Goal: Task Accomplishment & Management: Complete application form

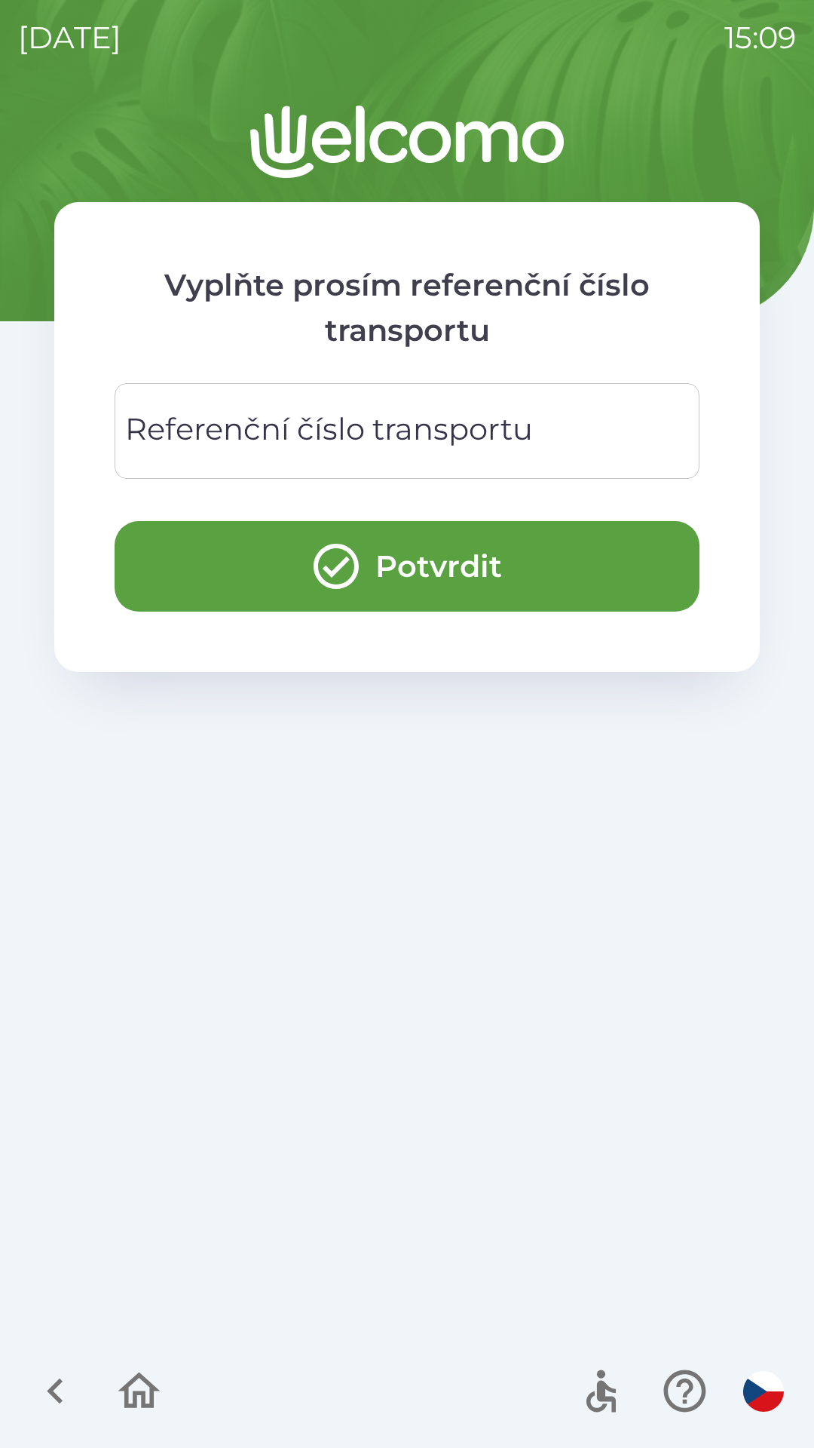
click at [523, 429] on div "Referenční číslo transportu Referenční číslo transportu" at bounding box center [407, 431] width 585 height 96
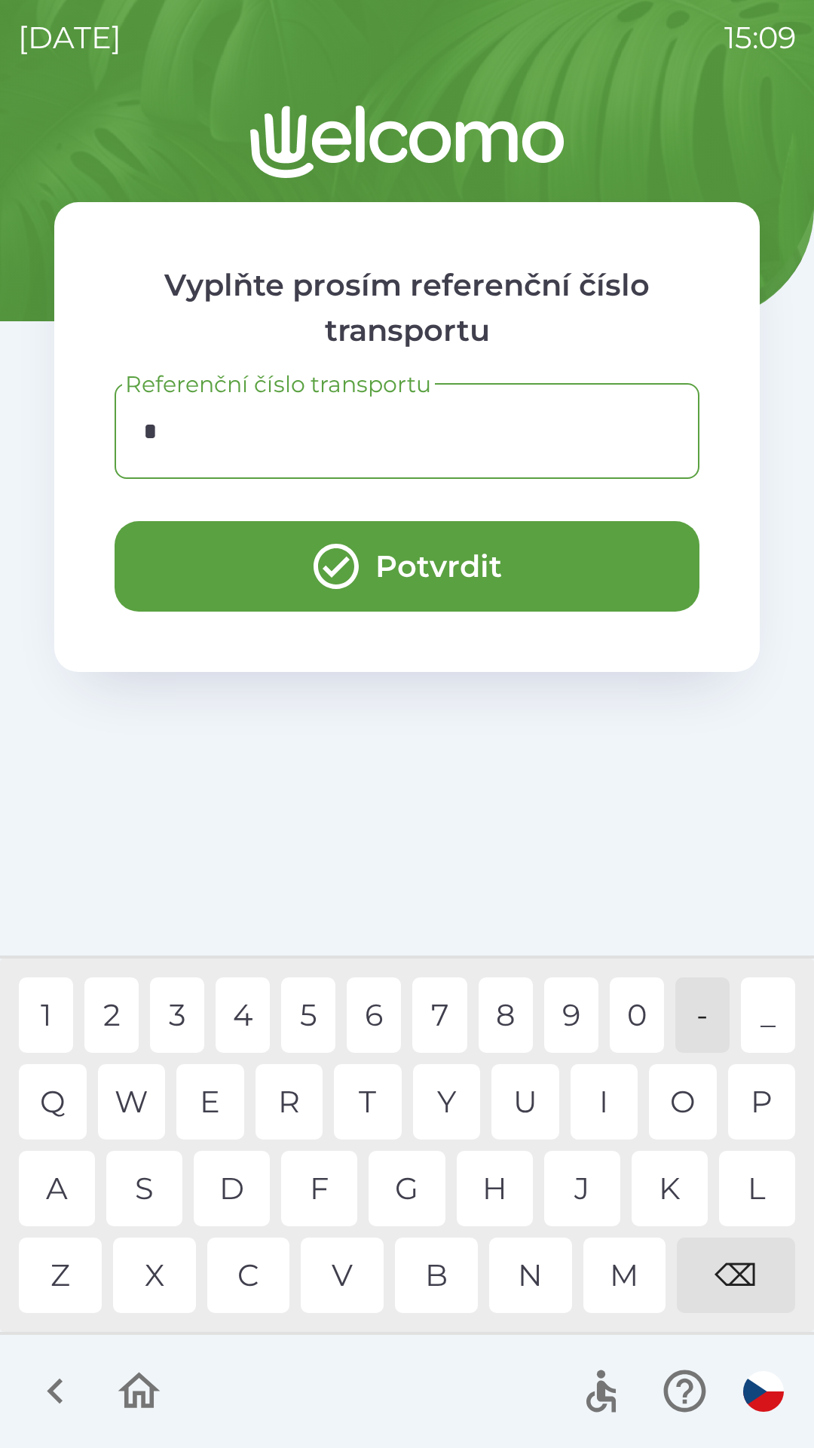
click at [248, 1274] on div "C" at bounding box center [248, 1274] width 83 height 75
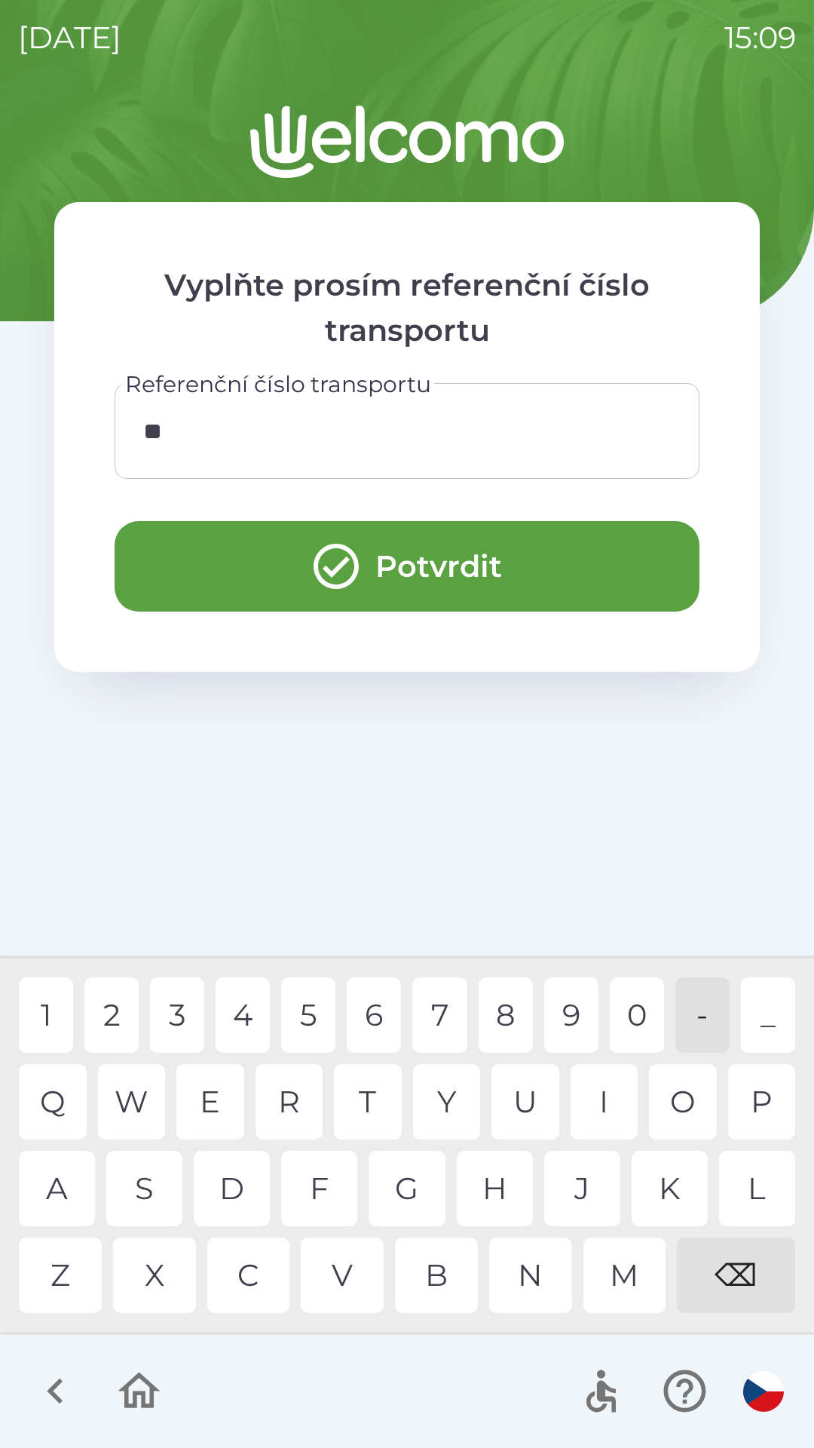
click at [432, 1094] on div "Y" at bounding box center [447, 1101] width 68 height 75
click at [736, 1282] on div "⌫" at bounding box center [736, 1274] width 118 height 75
click at [643, 1004] on div "0" at bounding box center [637, 1014] width 54 height 75
click at [630, 1001] on div "0" at bounding box center [637, 1014] width 54 height 75
type input "*****"
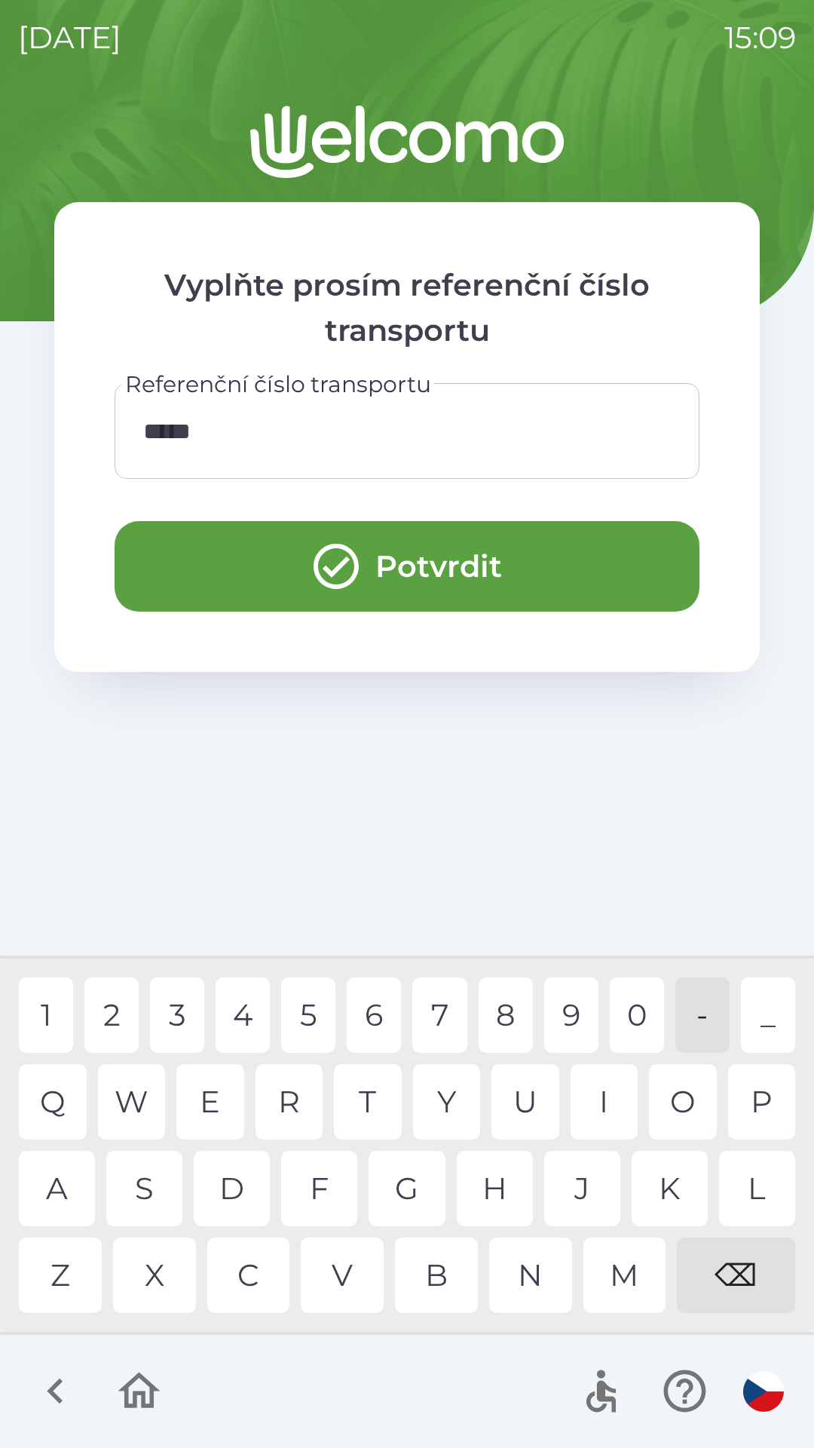
click at [631, 1014] on div "0" at bounding box center [637, 1014] width 54 height 75
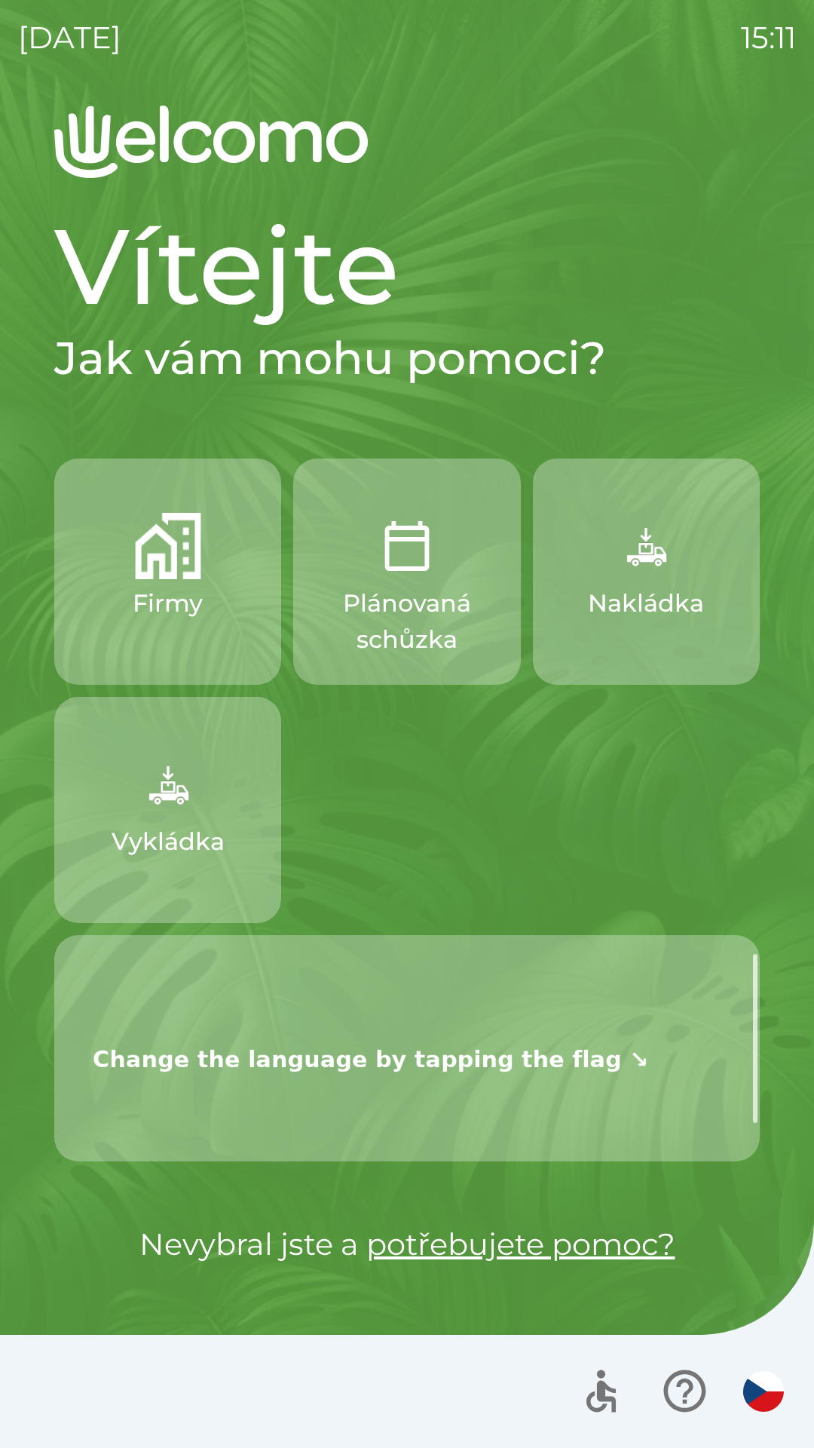
click at [198, 795] on img "button" at bounding box center [168, 784] width 66 height 66
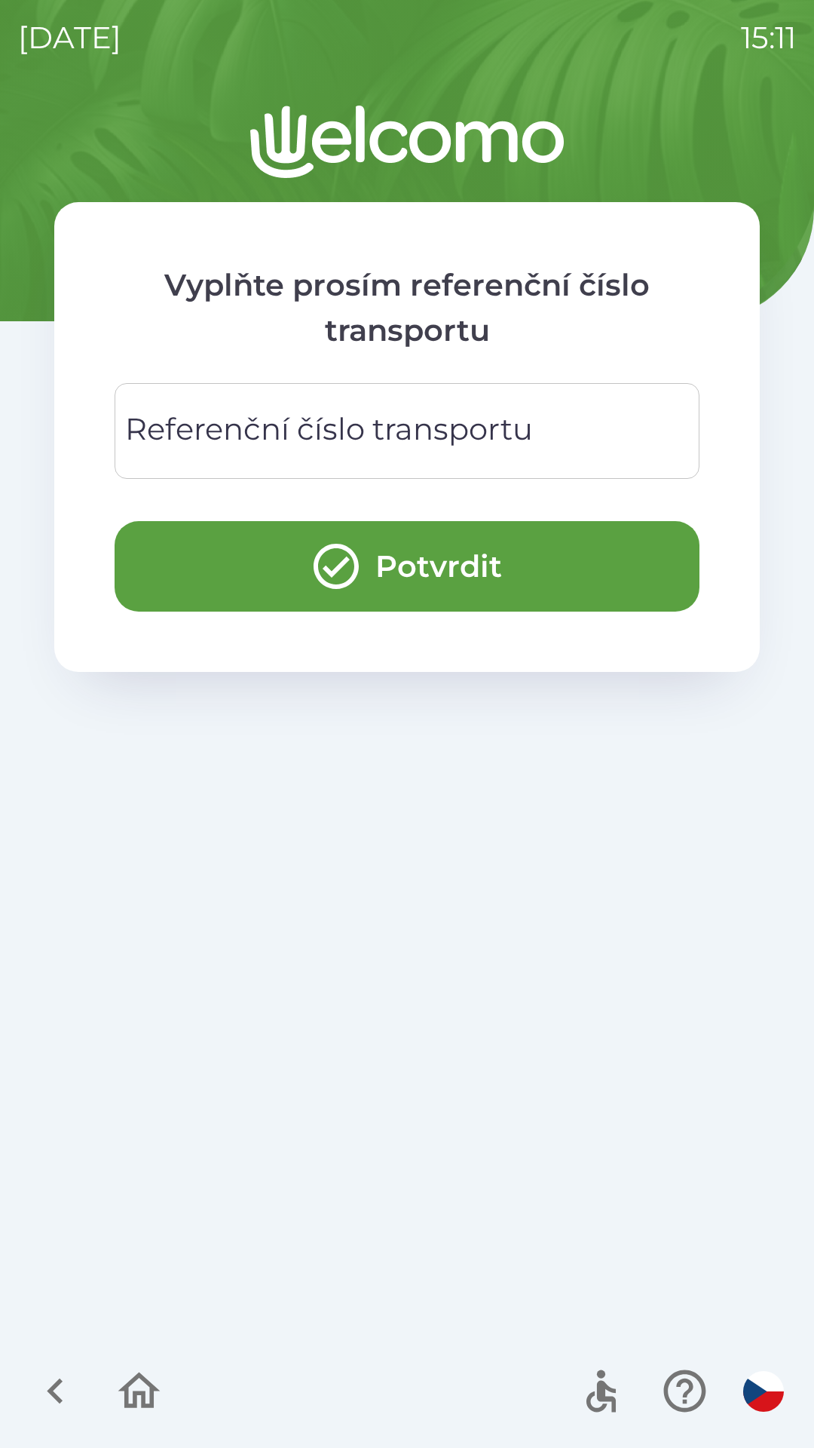
click at [485, 420] on div "Referenční číslo transportu Referenční číslo transportu" at bounding box center [407, 431] width 585 height 96
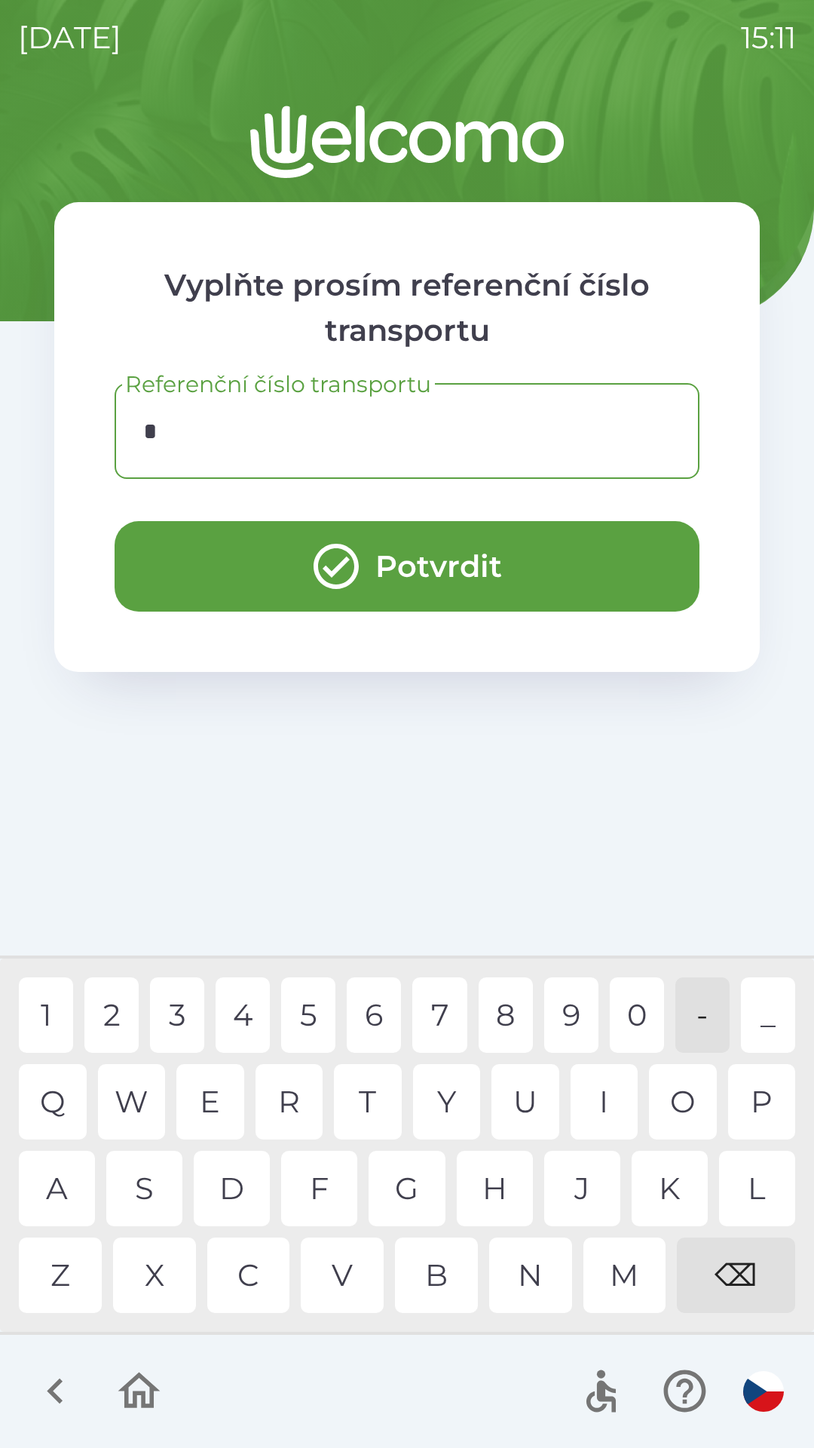
click at [244, 1278] on div "C" at bounding box center [248, 1274] width 83 height 75
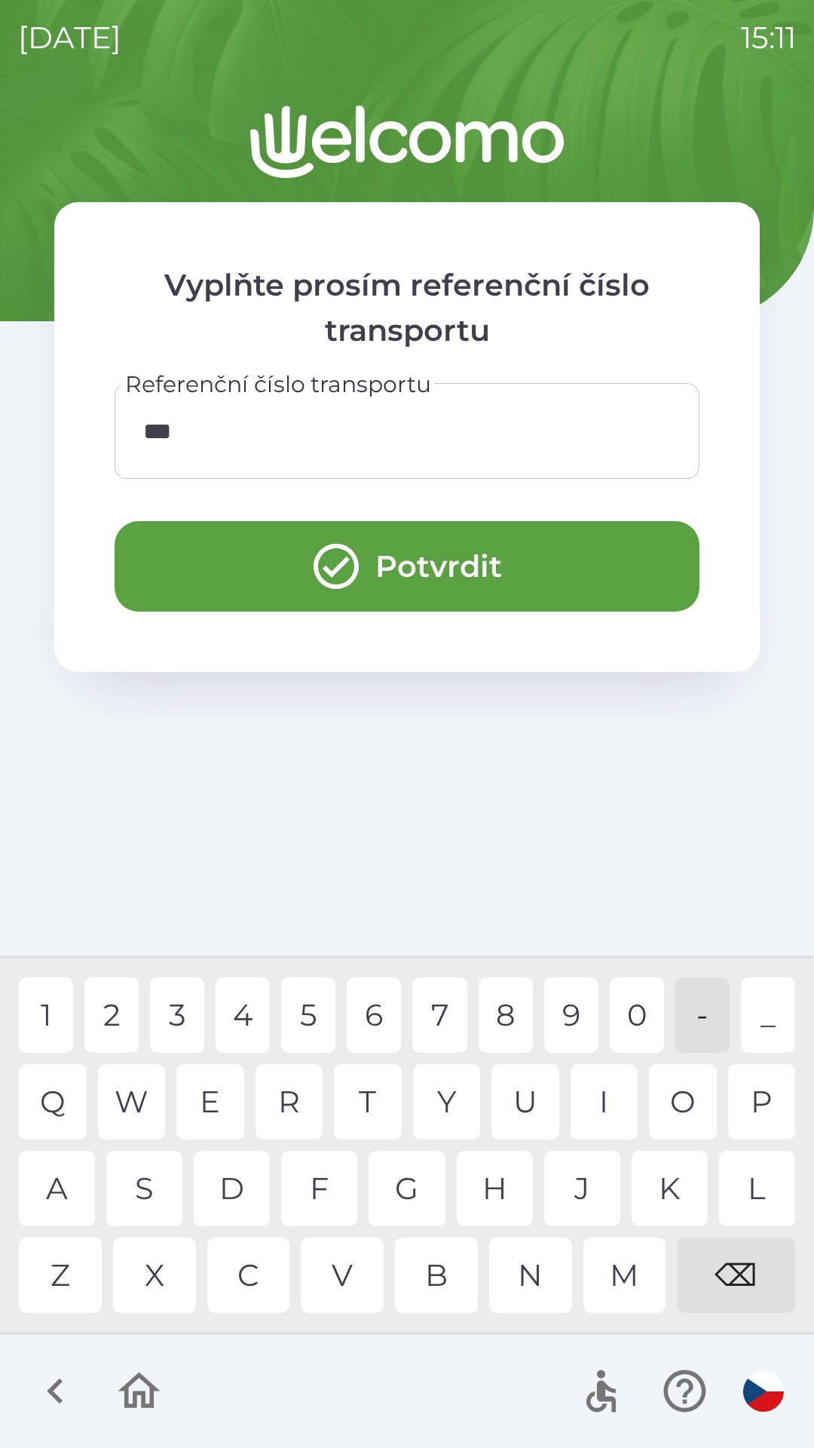
click at [632, 989] on div "0" at bounding box center [637, 1014] width 54 height 75
type input "******"
click at [308, 1011] on div "5" at bounding box center [308, 1014] width 54 height 75
click at [486, 571] on button "Potvrdit" at bounding box center [407, 566] width 585 height 90
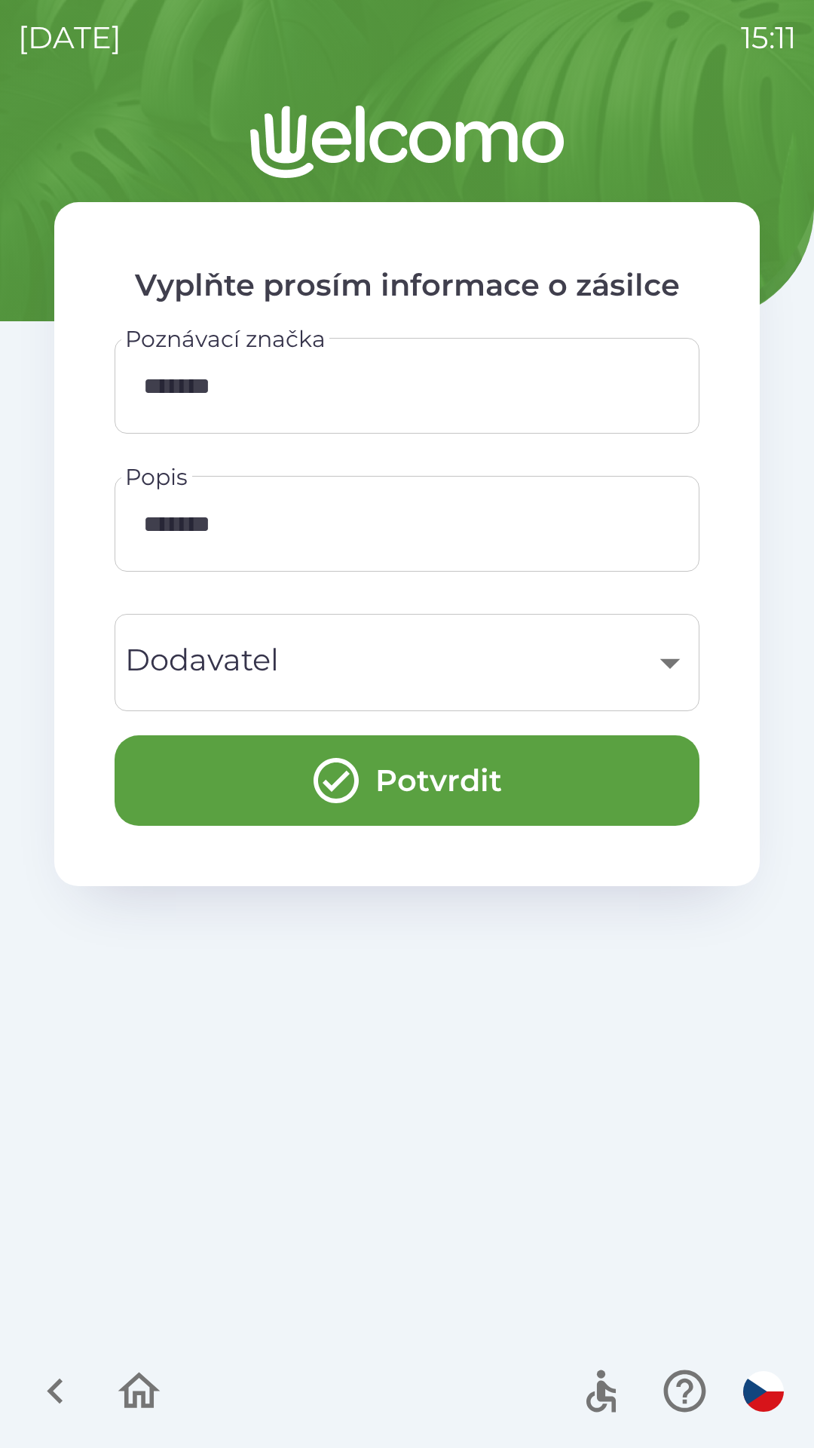
type input "***"
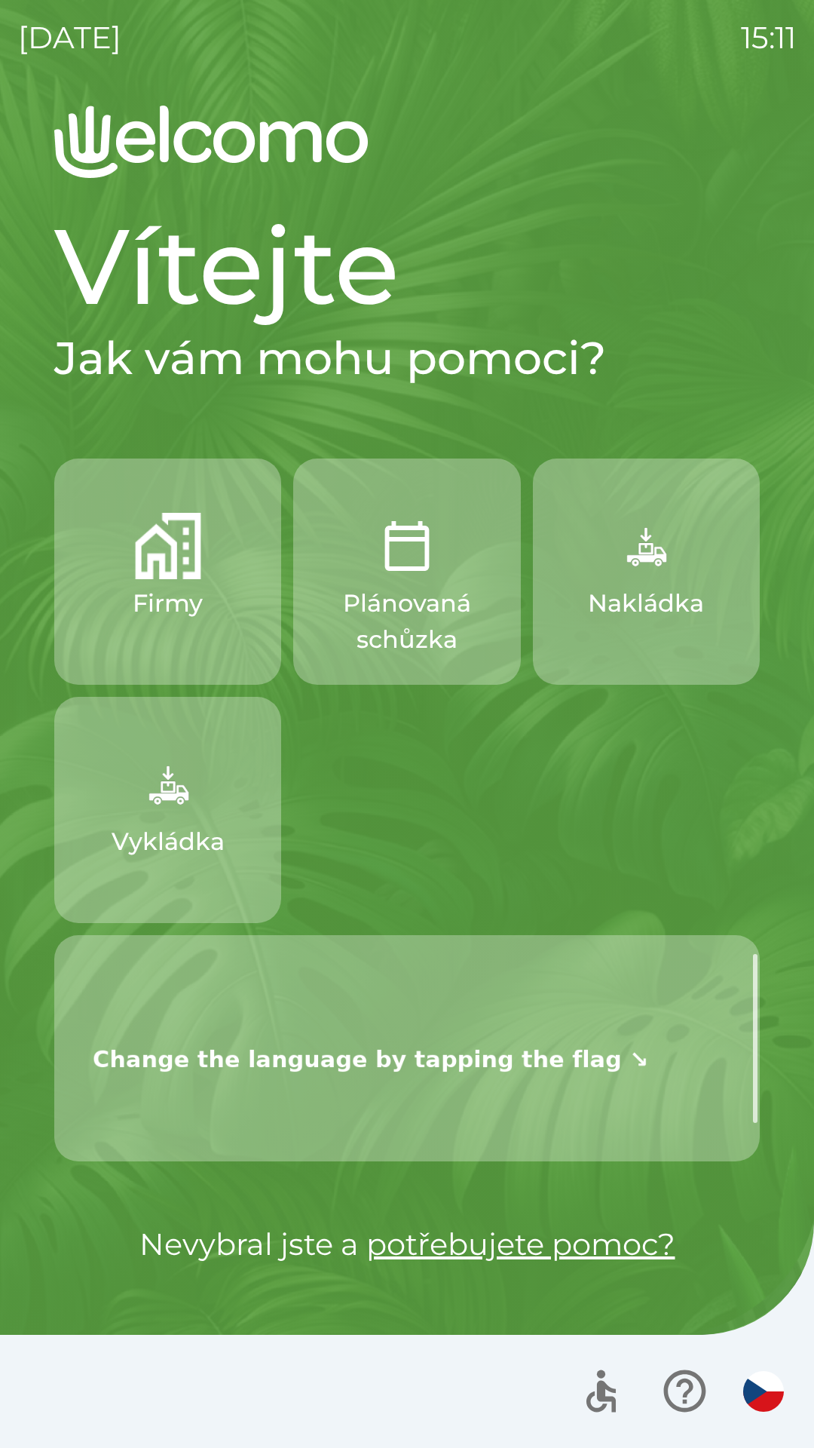
click at [182, 805] on img "button" at bounding box center [168, 784] width 66 height 66
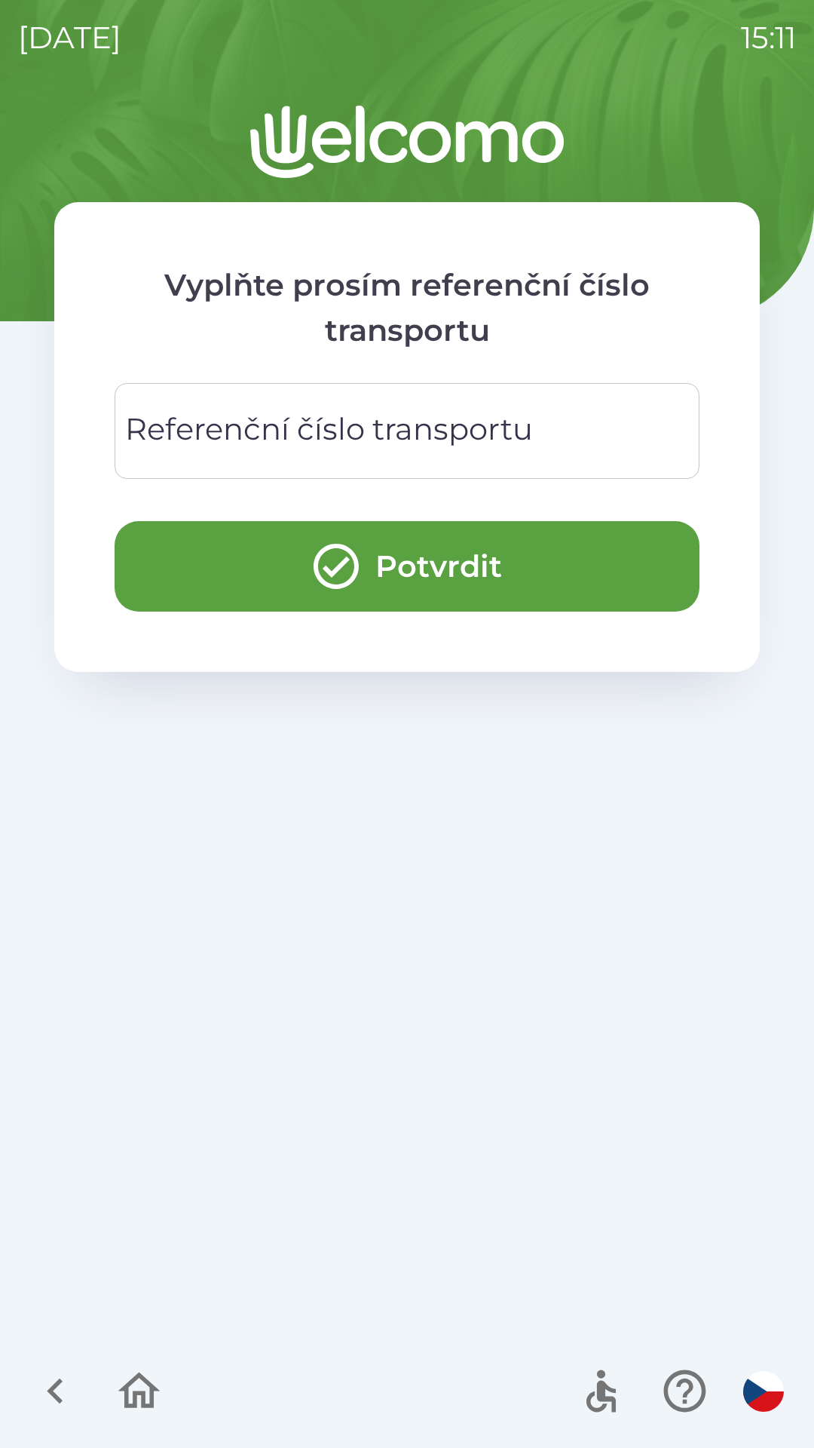
click at [429, 428] on div "Referenční číslo transportu Referenční číslo transportu" at bounding box center [407, 431] width 585 height 96
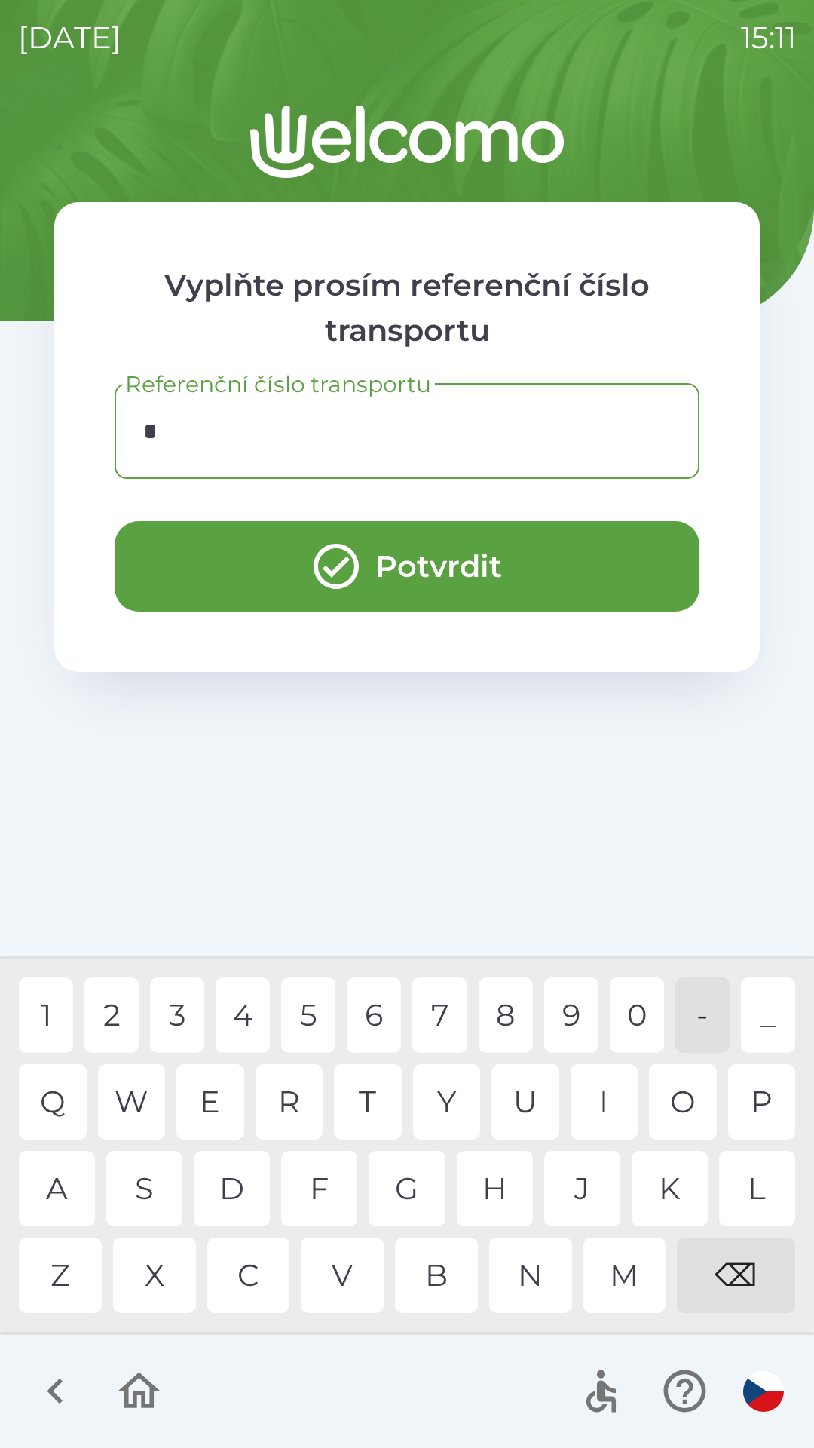
click at [255, 1273] on div "C" at bounding box center [248, 1274] width 83 height 75
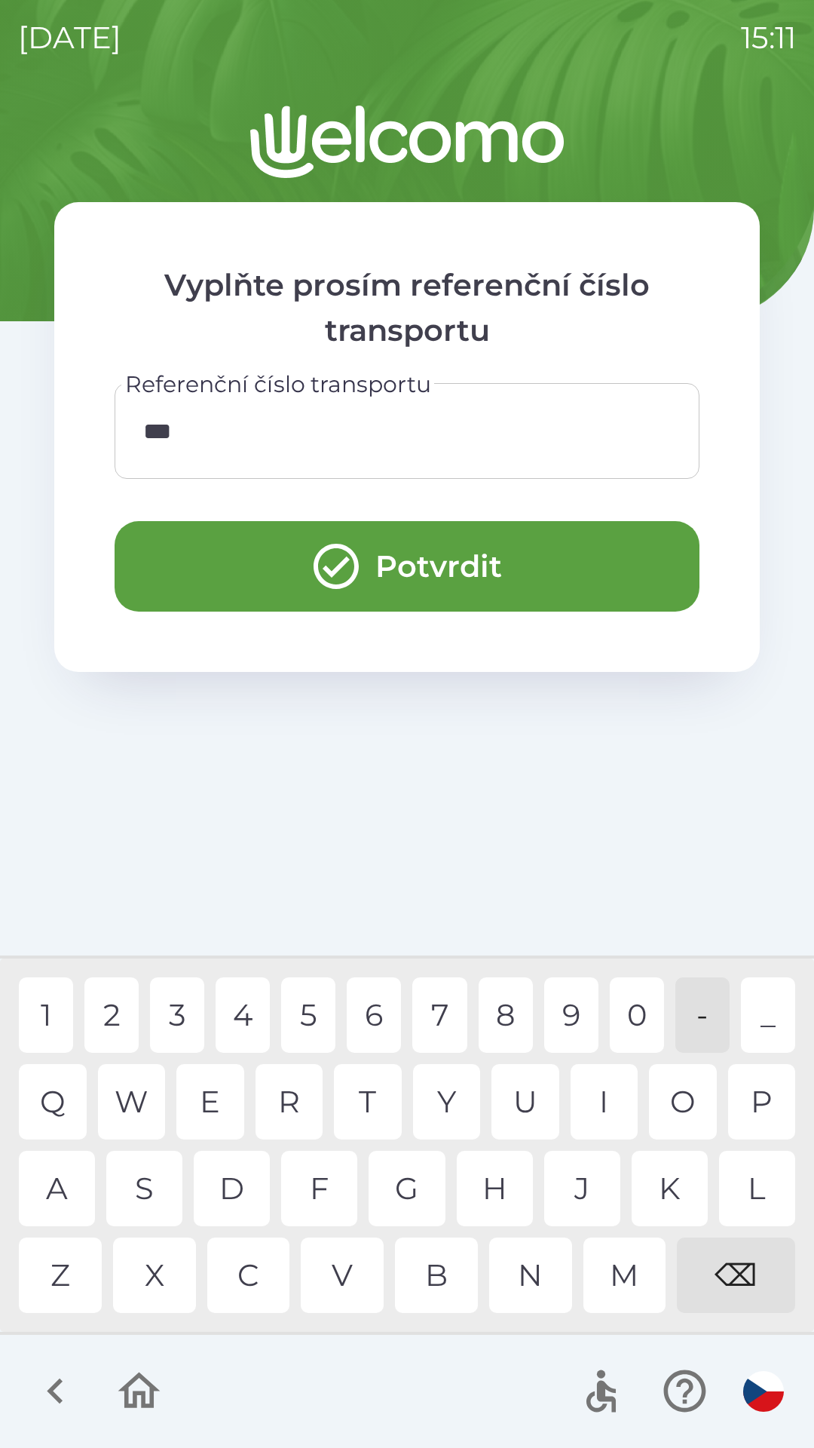
click at [630, 1004] on div "0" at bounding box center [637, 1014] width 54 height 75
click at [639, 1001] on div "0" at bounding box center [637, 1014] width 54 height 75
type input "******"
click at [516, 554] on button "Potvrdit" at bounding box center [407, 566] width 585 height 90
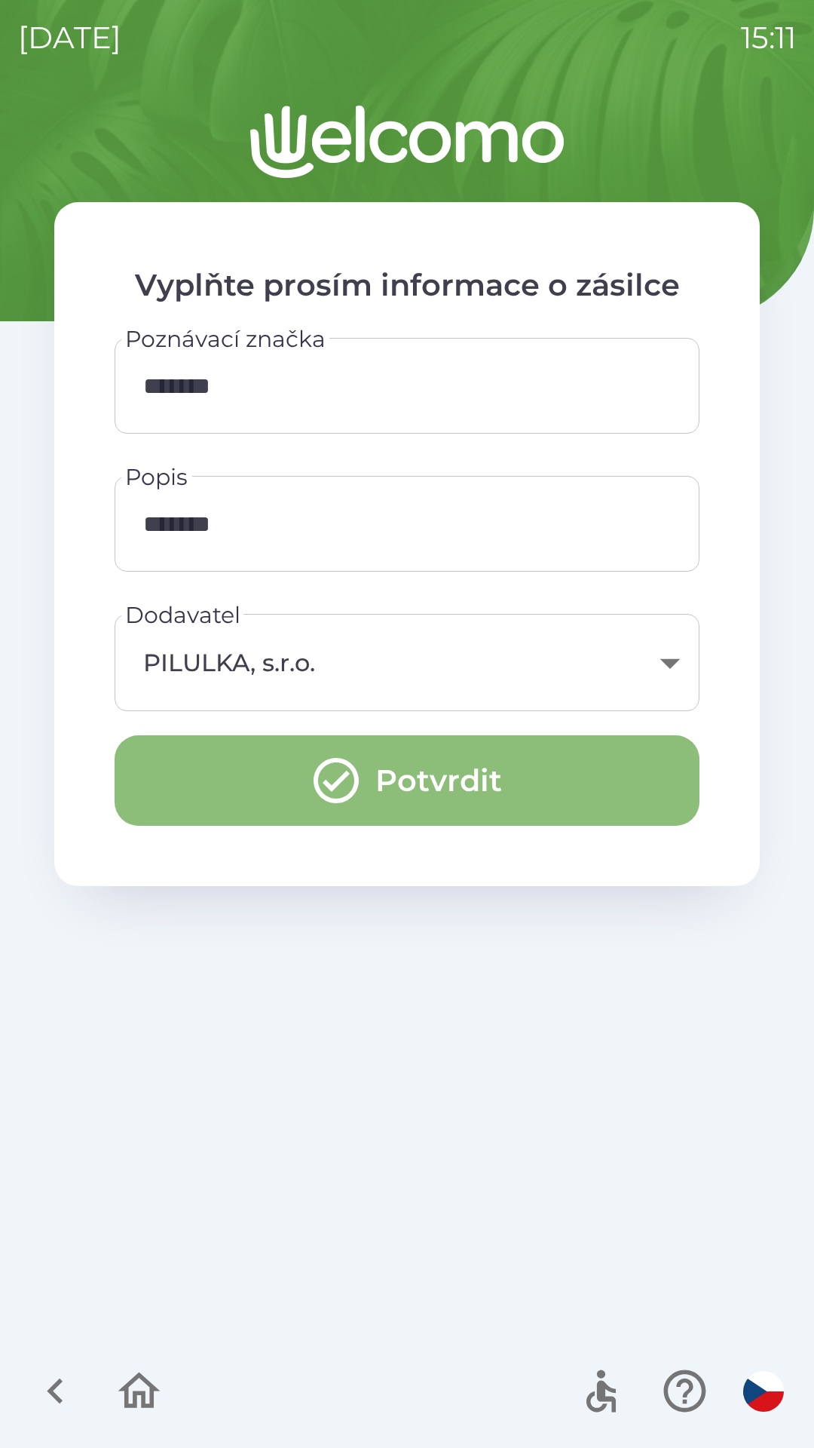
click at [486, 783] on button "Potvrdit" at bounding box center [407, 780] width 585 height 90
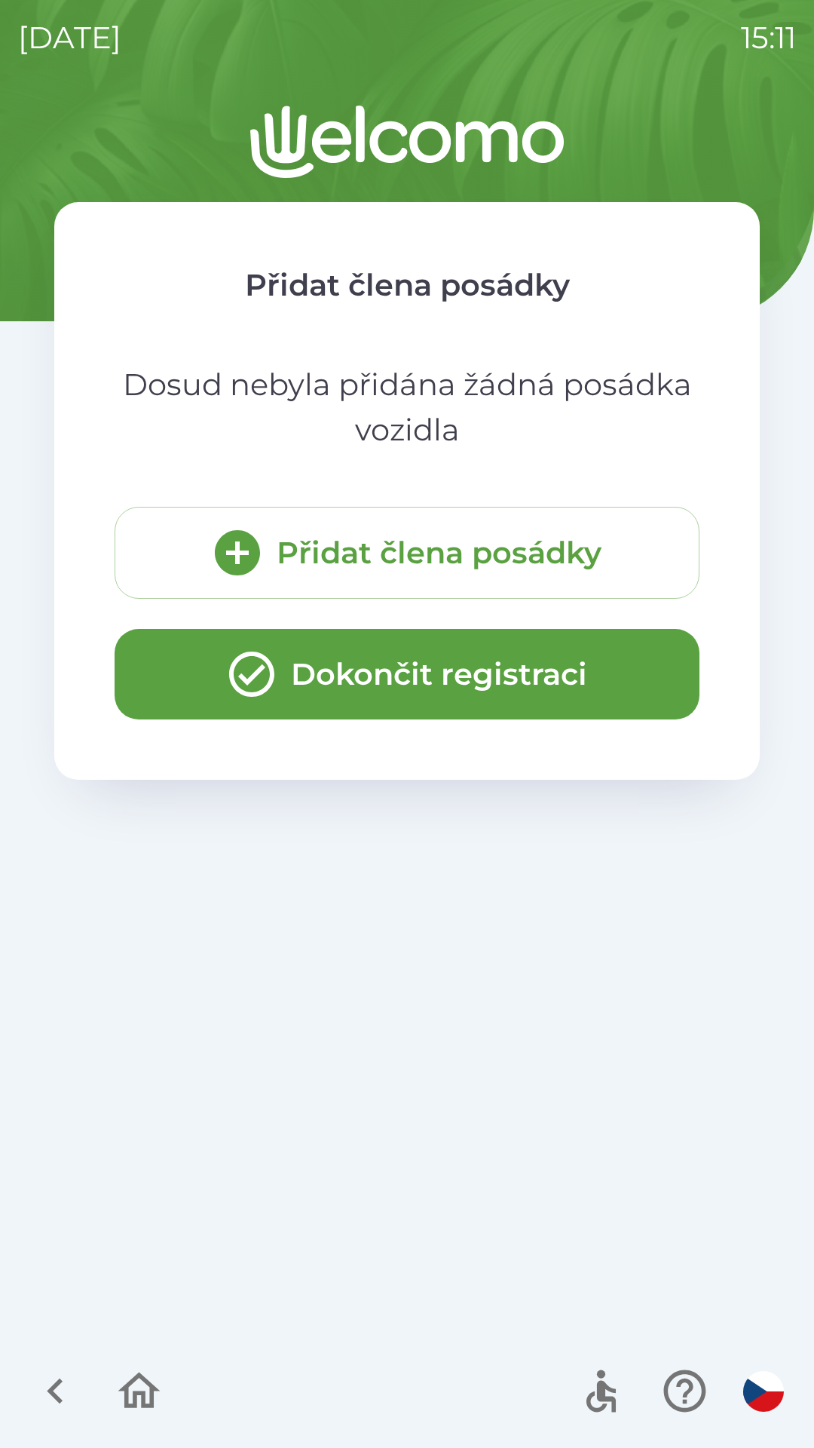
click at [438, 682] on button "Dokončit registraci" at bounding box center [407, 674] width 585 height 90
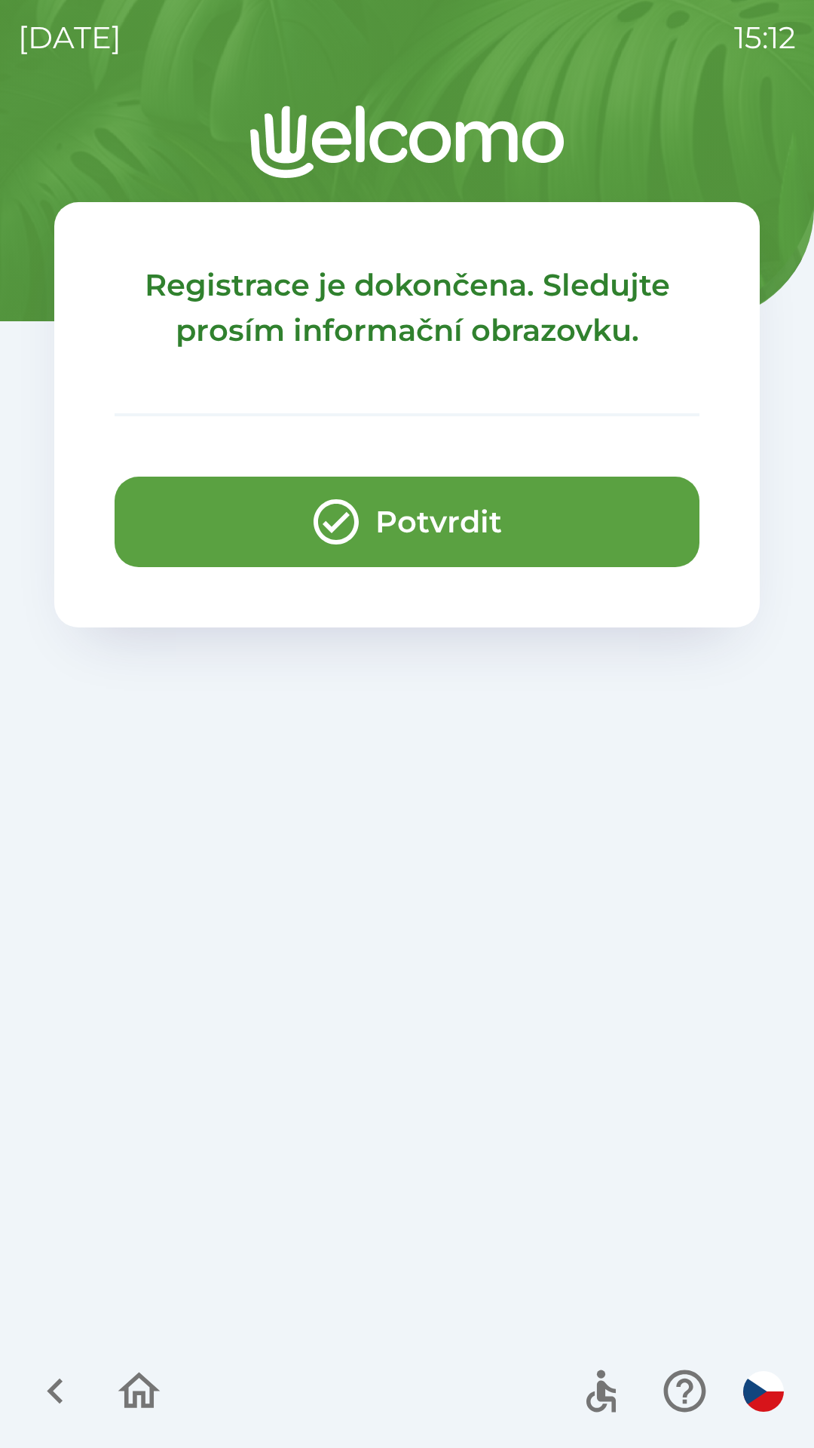
click at [425, 521] on button "Potvrdit" at bounding box center [407, 522] width 585 height 90
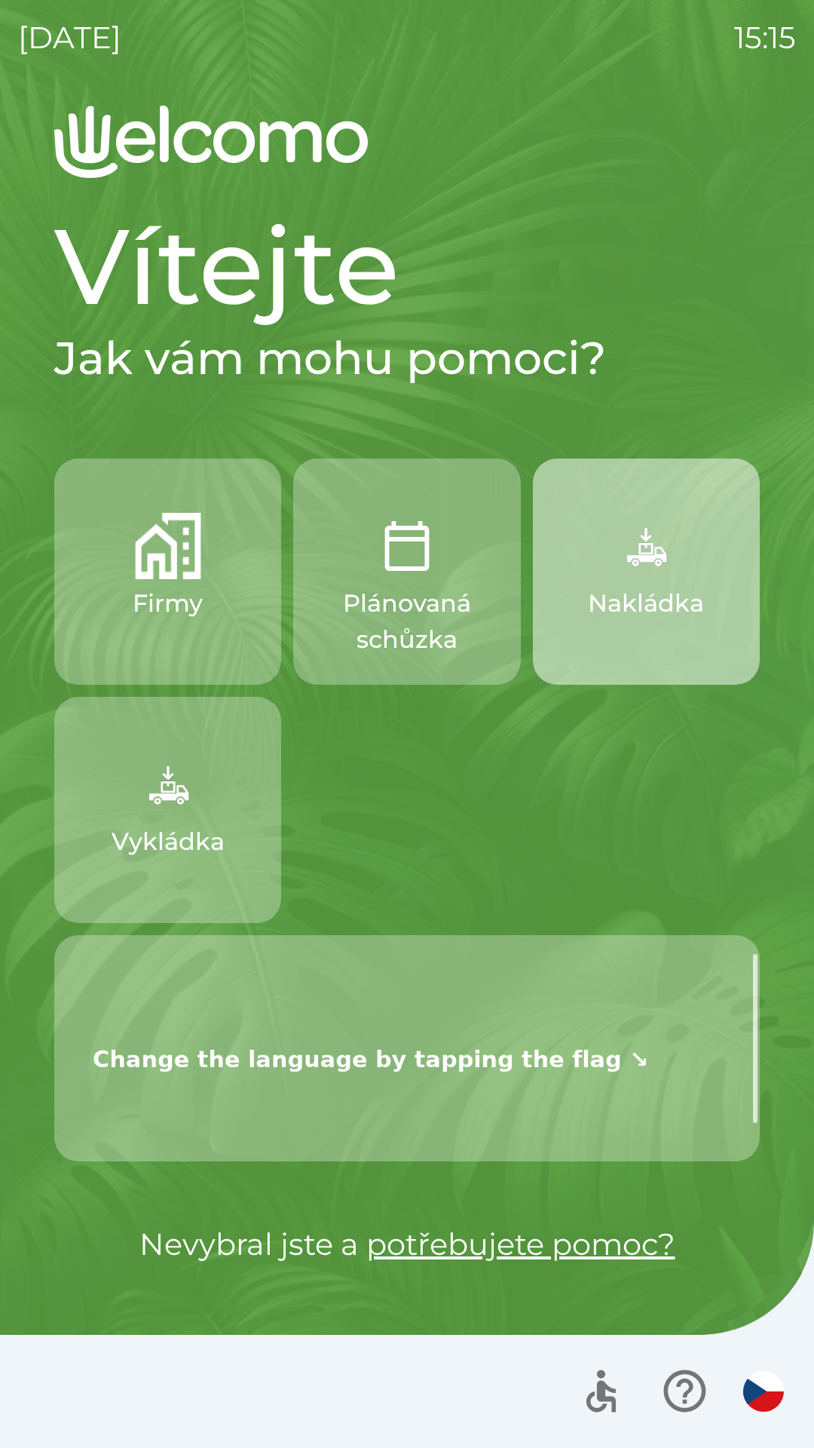
click at [615, 559] on img "button" at bounding box center [646, 546] width 66 height 66
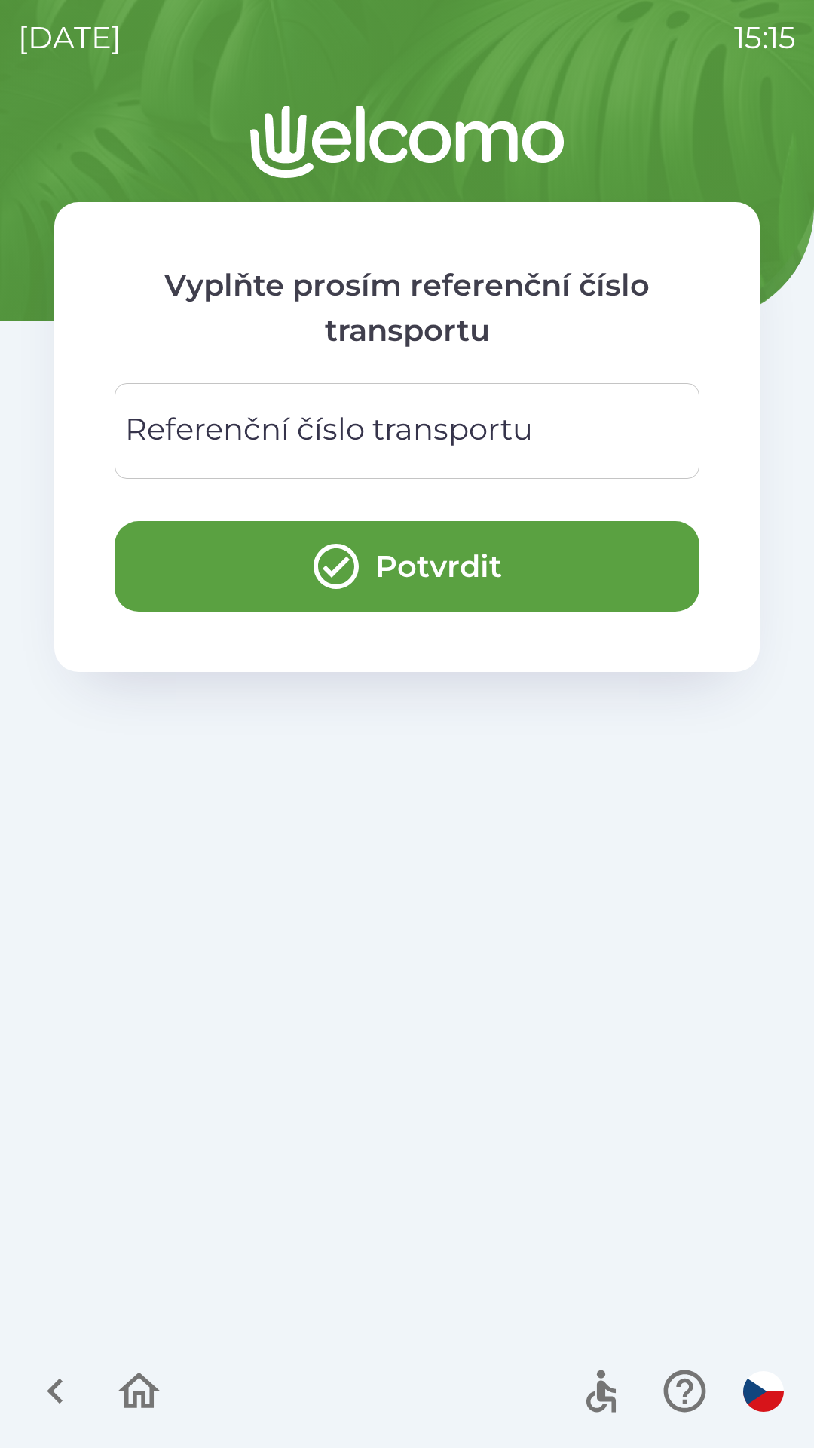
click at [523, 425] on div "Referenční číslo transportu Referenční číslo transportu" at bounding box center [407, 431] width 585 height 96
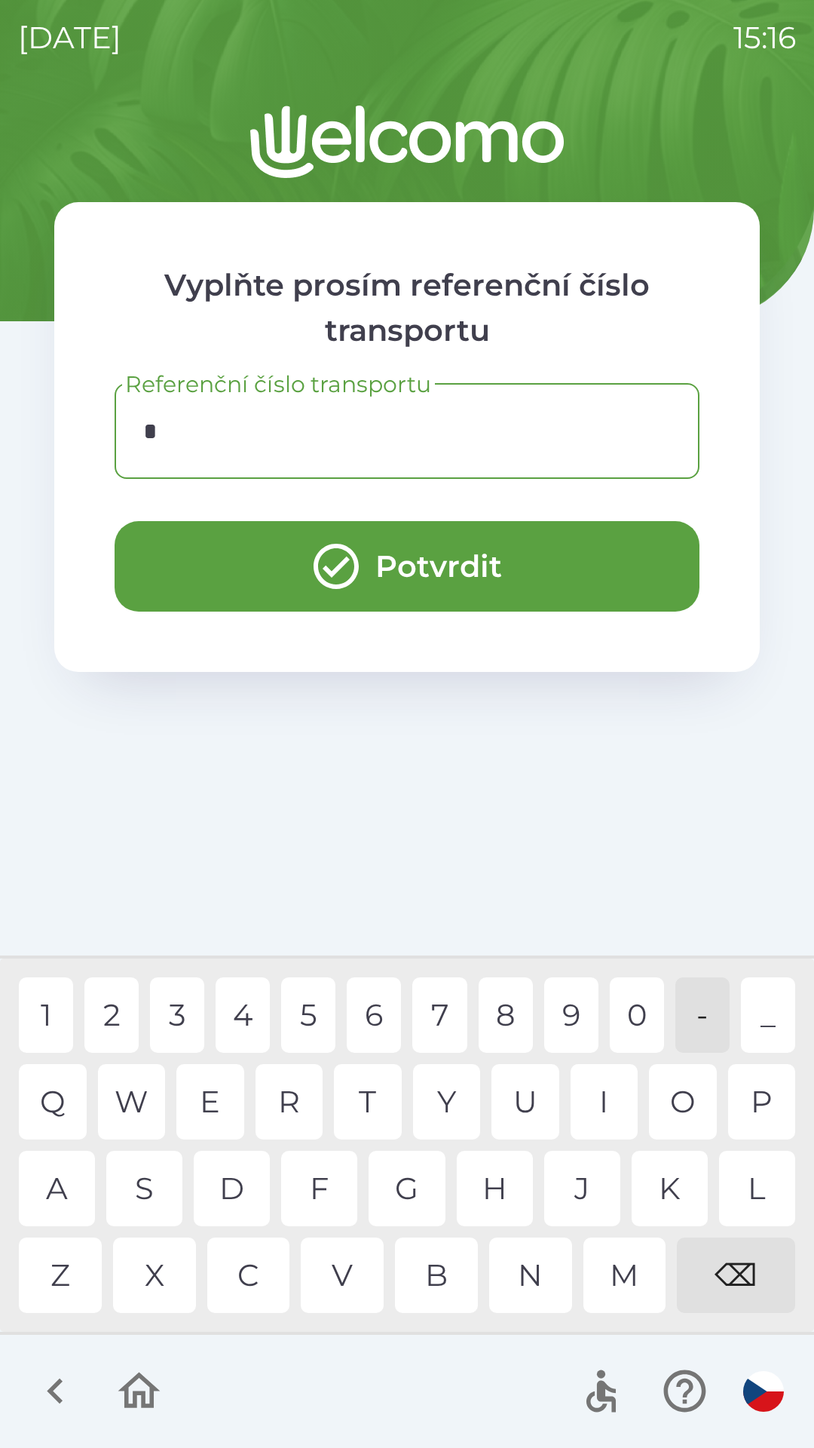
click at [254, 1275] on div "C" at bounding box center [248, 1274] width 83 height 75
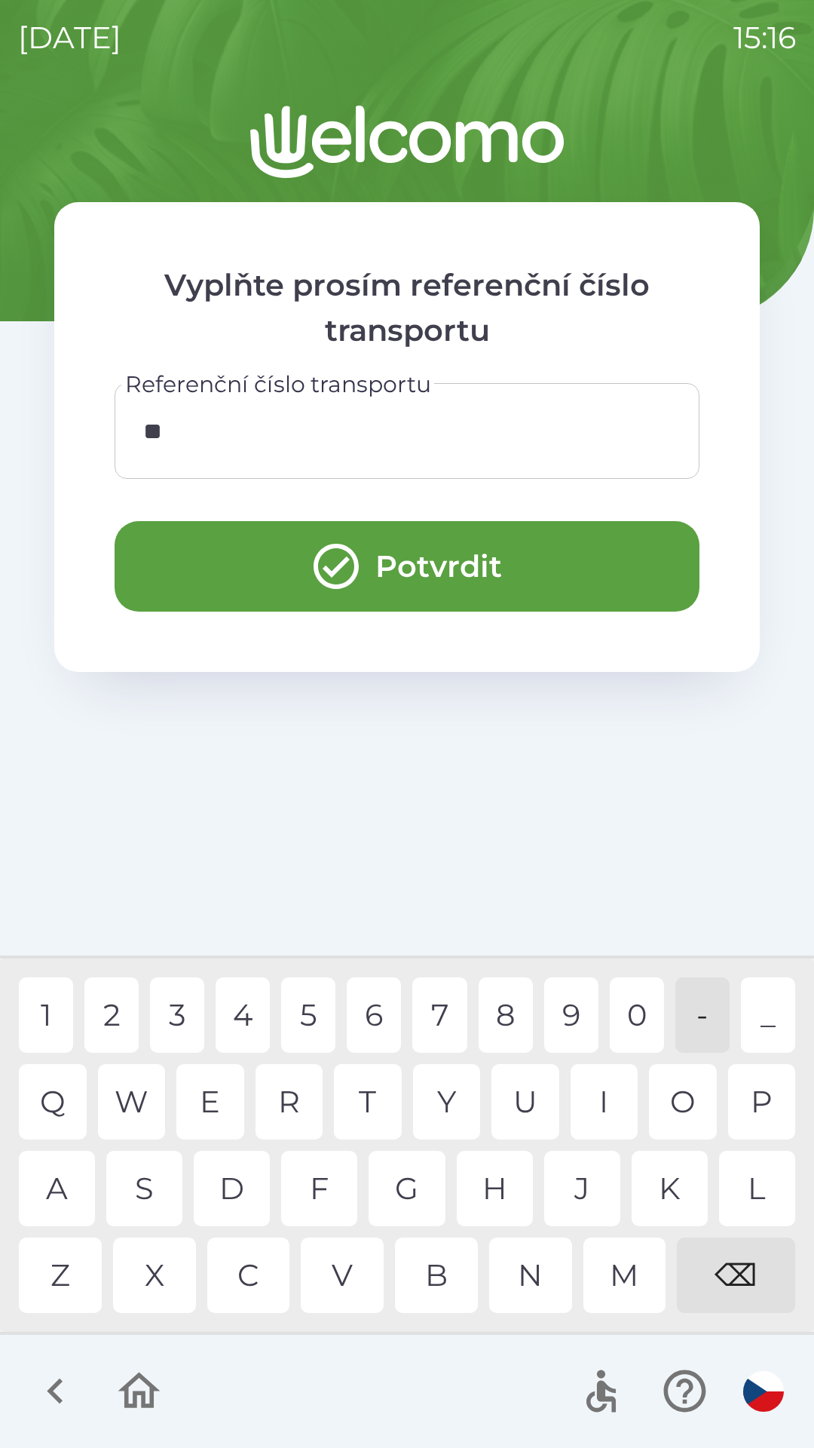
click at [74, 1280] on div "Z" at bounding box center [60, 1274] width 83 height 75
click at [639, 1013] on div "0" at bounding box center [637, 1014] width 54 height 75
click at [626, 1010] on div "0" at bounding box center [637, 1014] width 54 height 75
type input "******"
click at [438, 1014] on div "7" at bounding box center [439, 1014] width 54 height 75
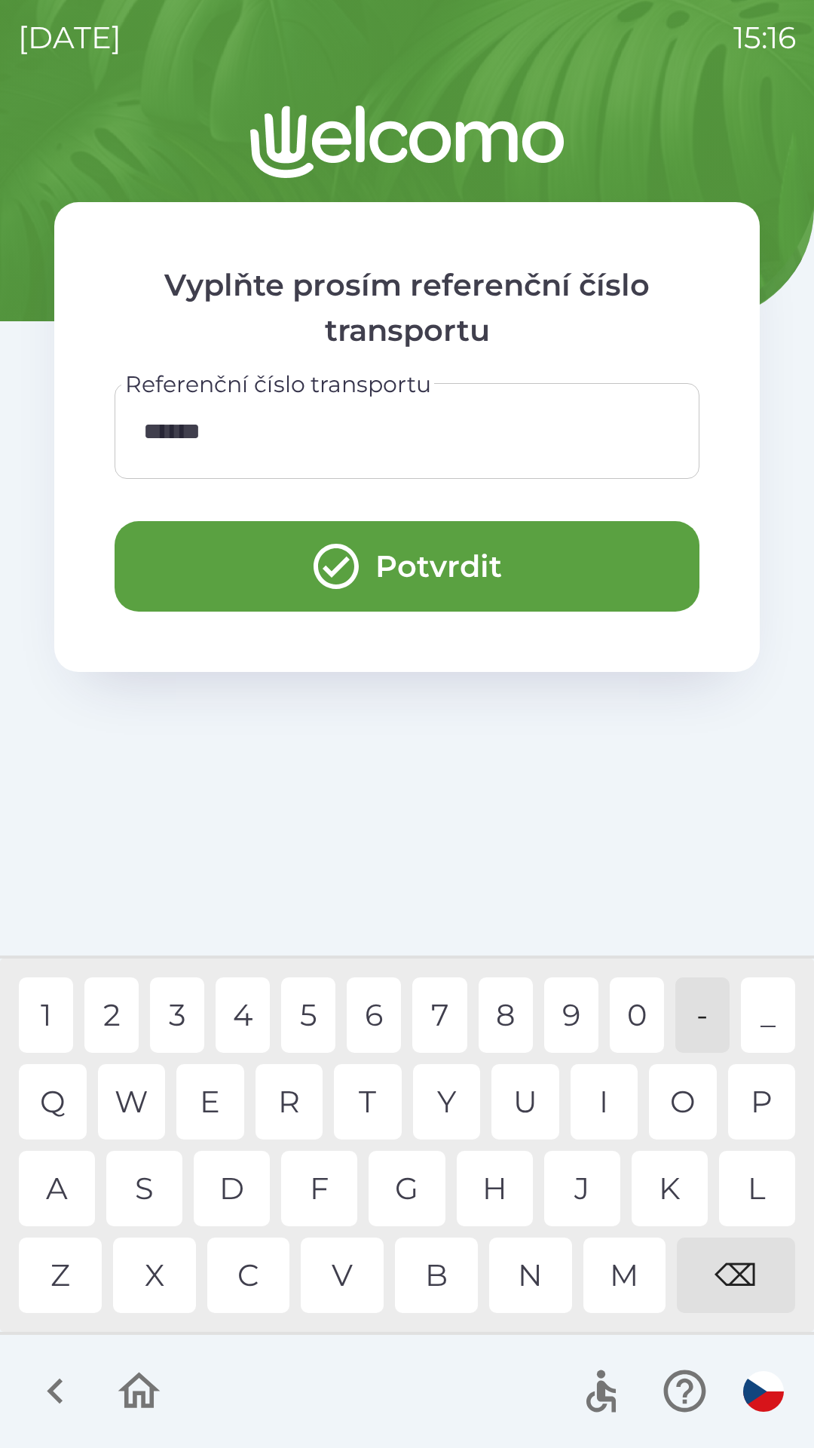
click at [522, 575] on button "Potvrdit" at bounding box center [407, 566] width 585 height 90
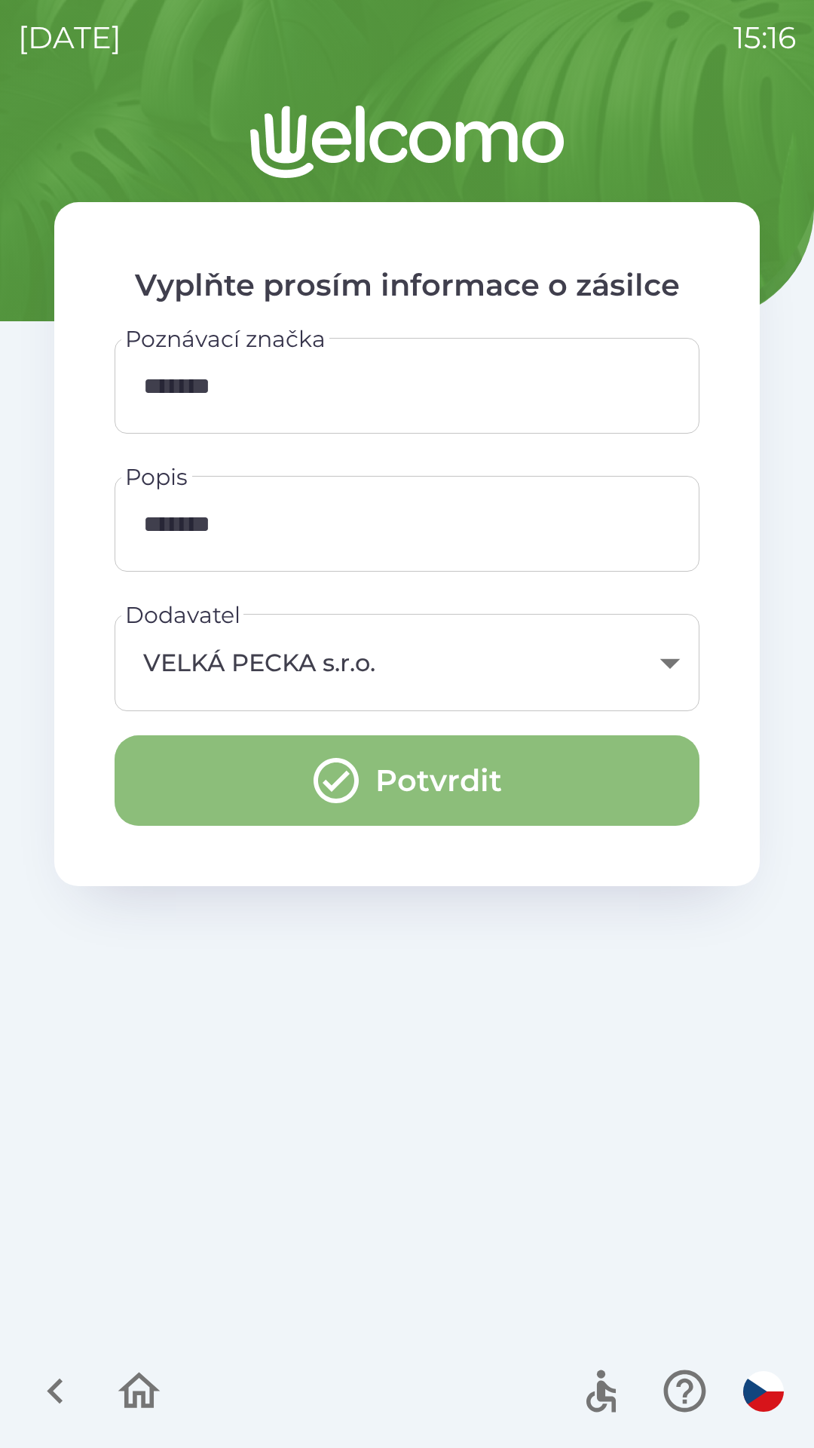
click at [535, 789] on button "Potvrdit" at bounding box center [407, 780] width 585 height 90
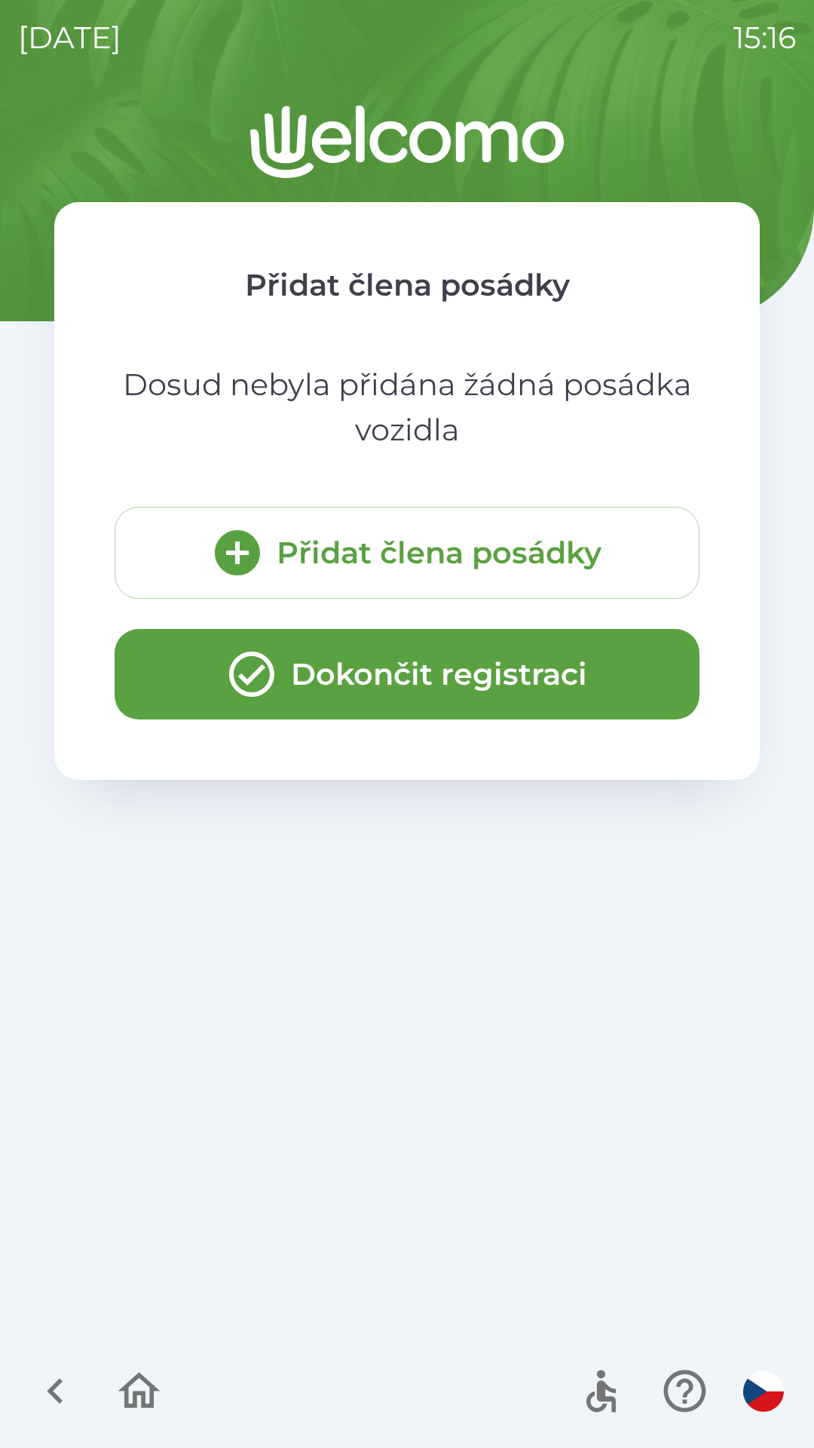
click at [539, 676] on button "Dokončit registraci" at bounding box center [407, 674] width 585 height 90
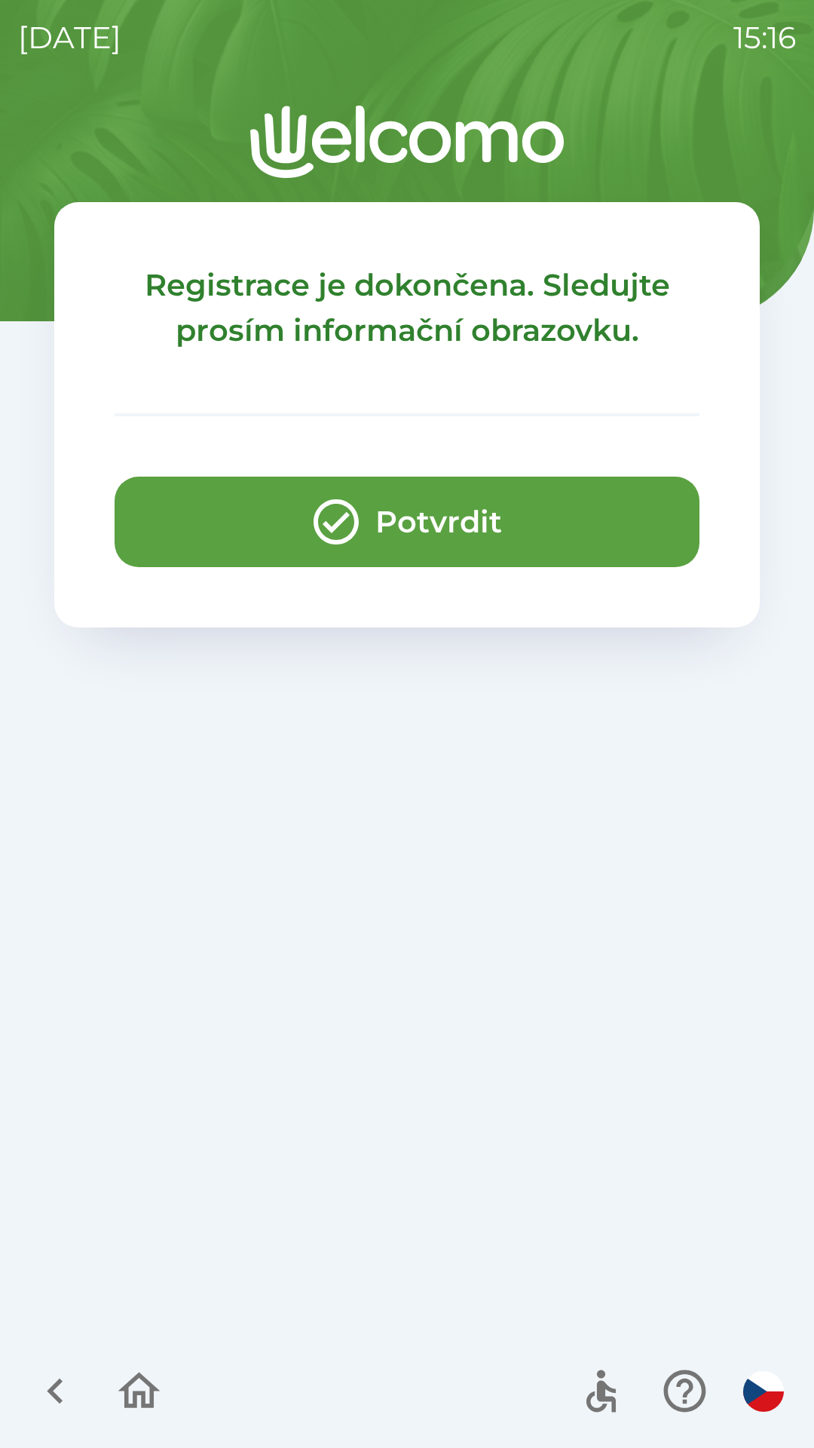
click at [538, 519] on button "Potvrdit" at bounding box center [407, 522] width 585 height 90
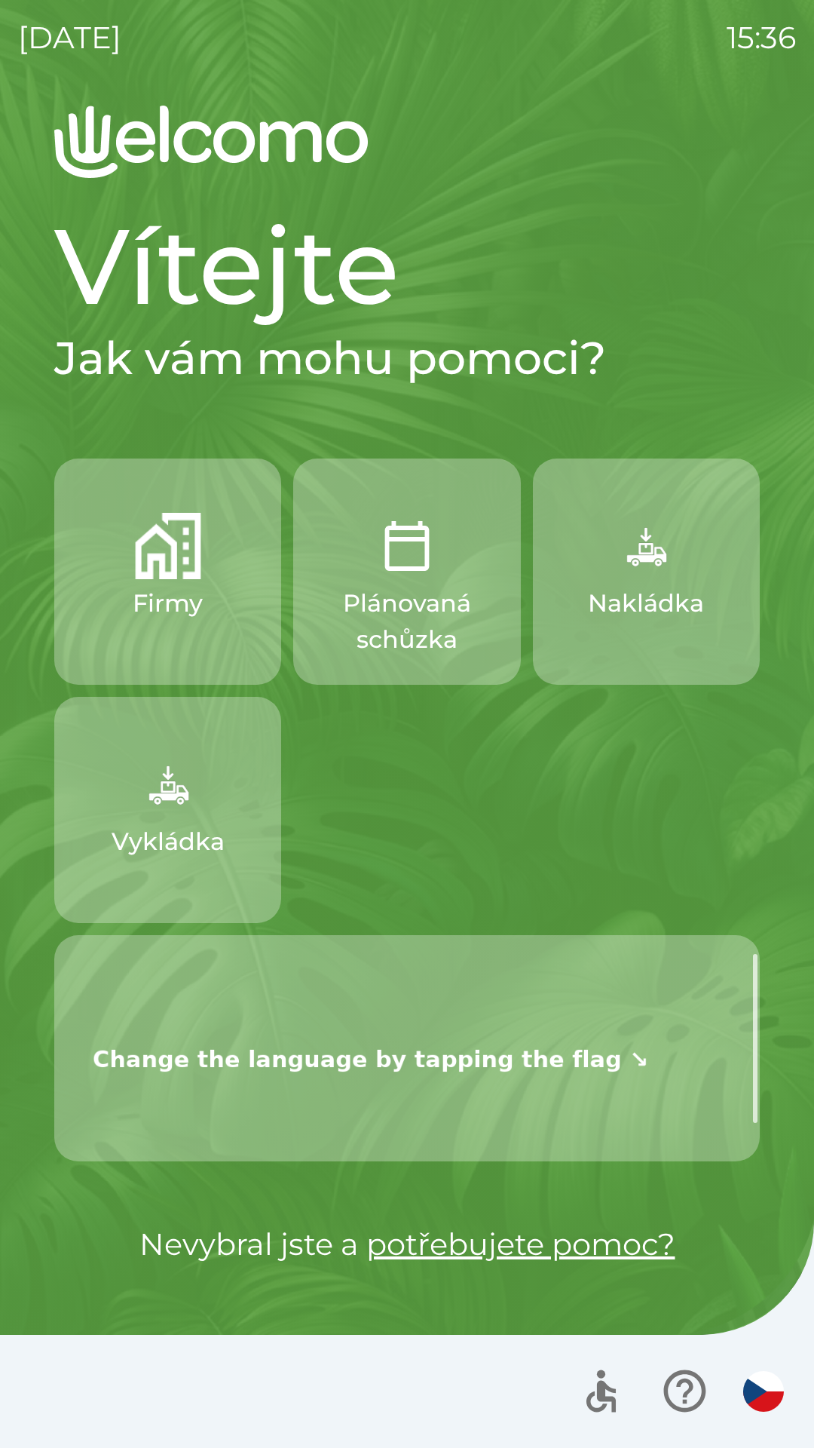
click at [156, 829] on p "Vykládka" at bounding box center [168, 841] width 113 height 36
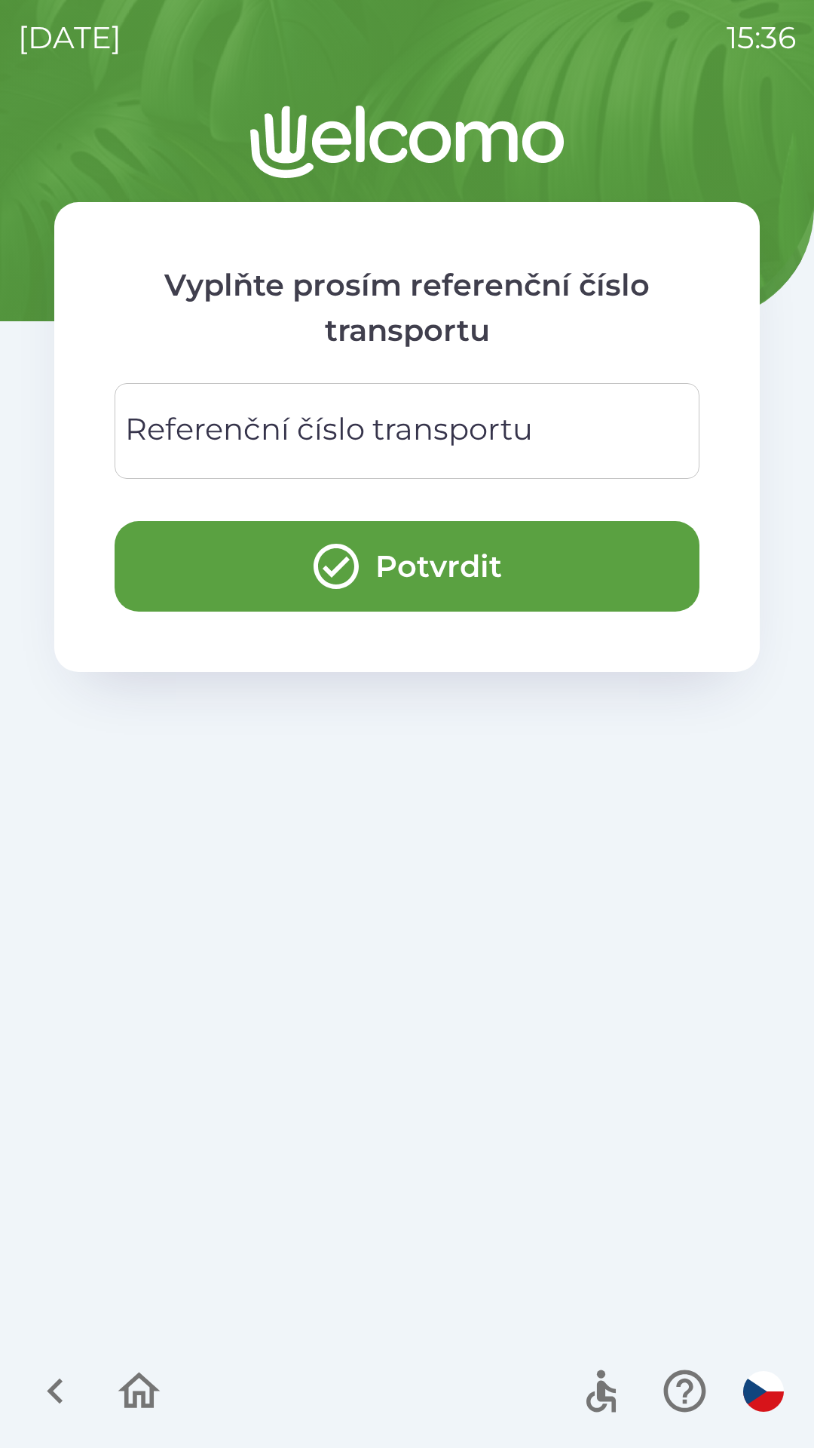
click at [418, 431] on div "Referenční číslo transportu Referenční číslo transportu" at bounding box center [407, 431] width 585 height 96
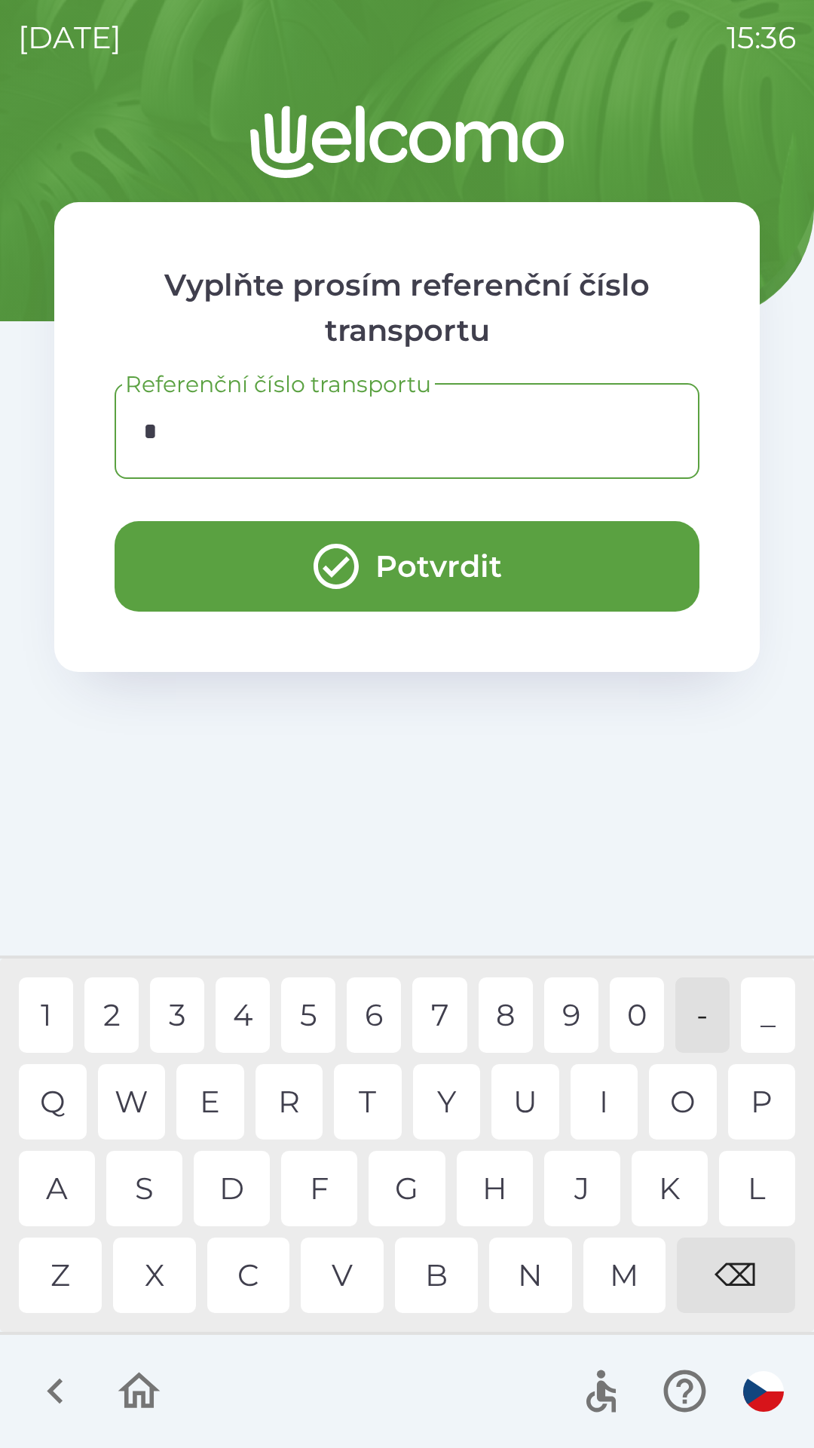
click at [239, 1273] on div "C" at bounding box center [248, 1274] width 83 height 75
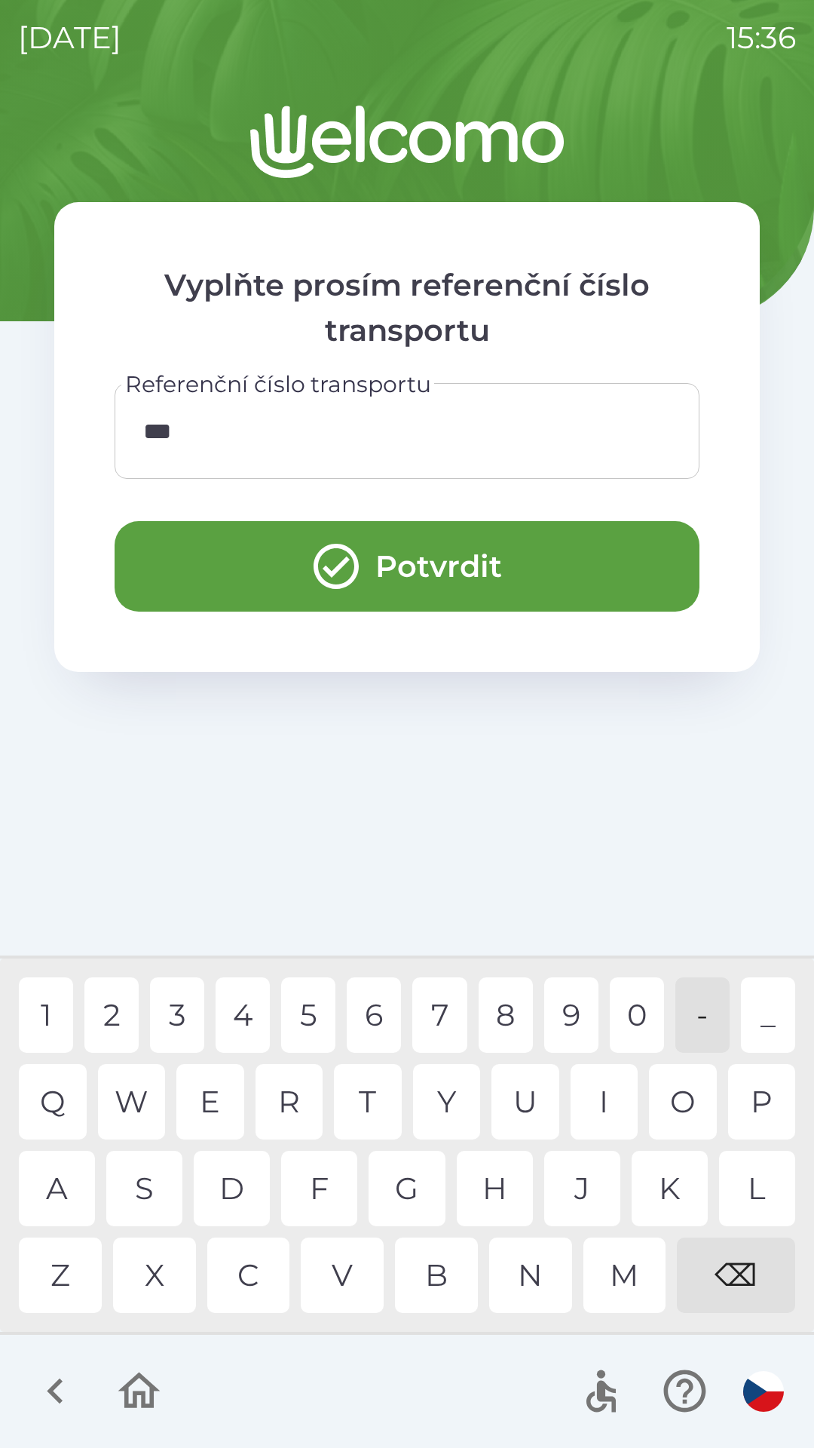
type input "****"
click at [642, 1013] on div "0" at bounding box center [637, 1014] width 54 height 75
click at [553, 556] on button "Potvrdit" at bounding box center [407, 566] width 585 height 90
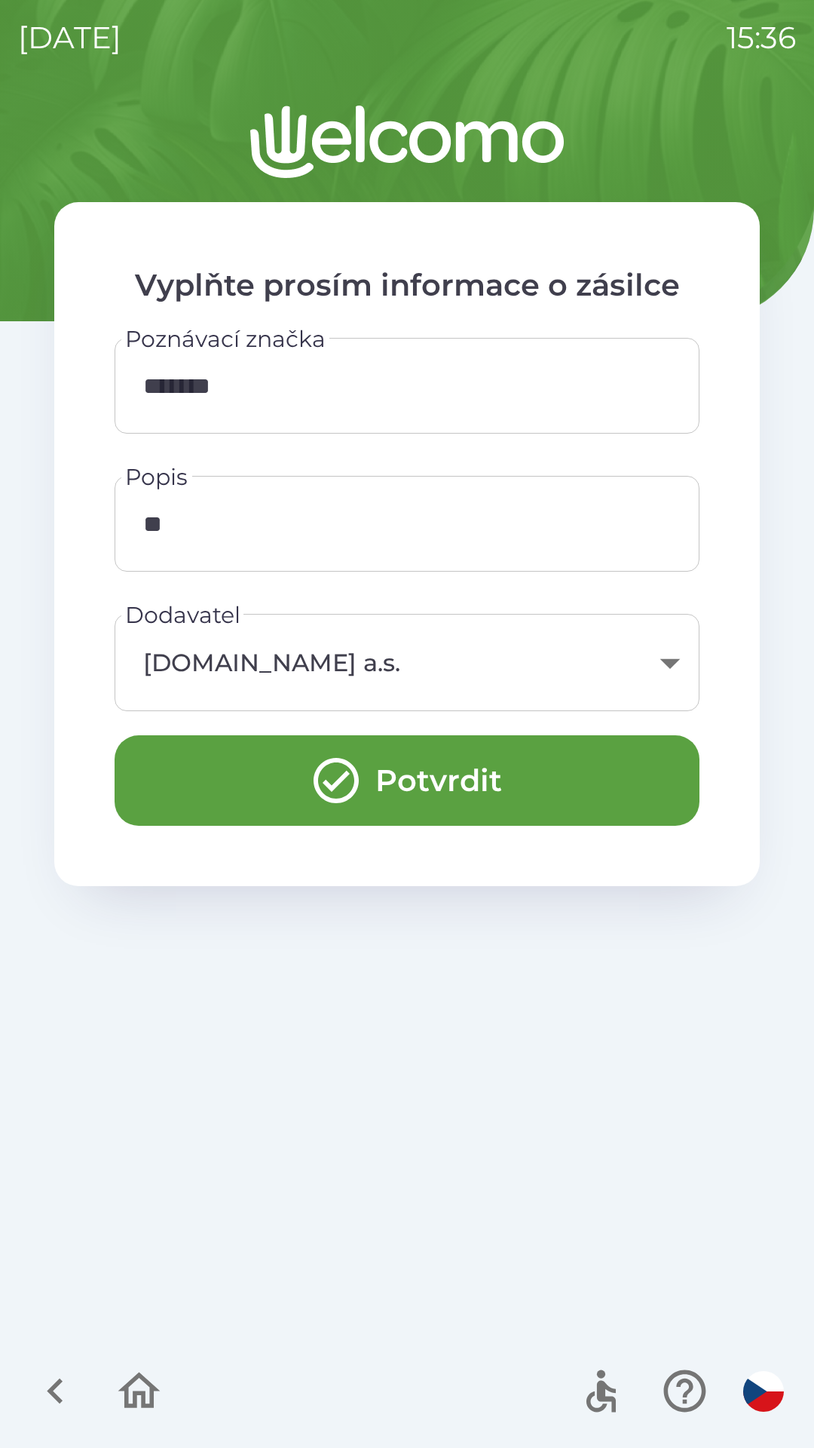
click at [428, 772] on button "Potvrdit" at bounding box center [407, 780] width 585 height 90
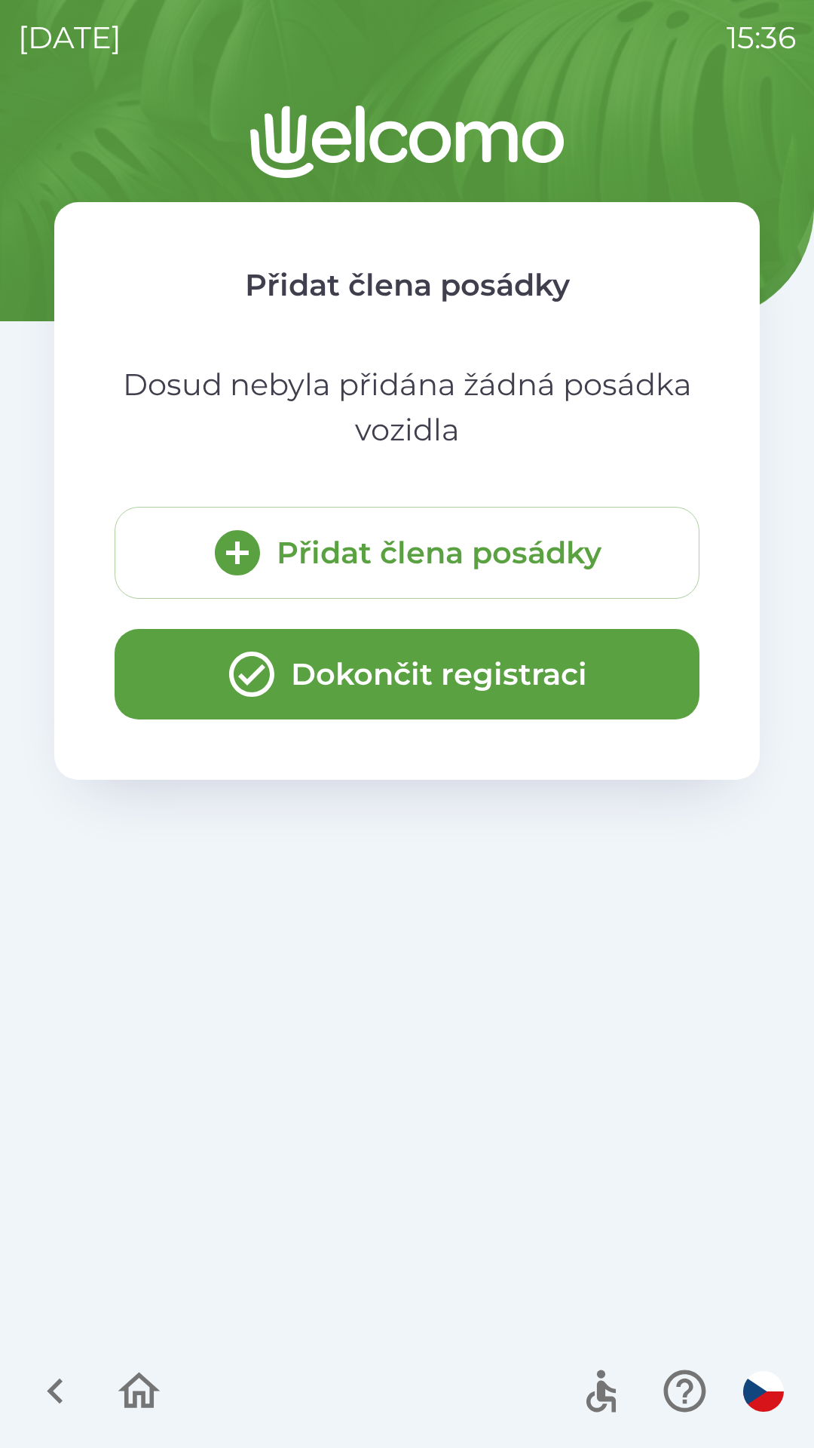
click at [412, 673] on button "Dokončit registraci" at bounding box center [407, 674] width 585 height 90
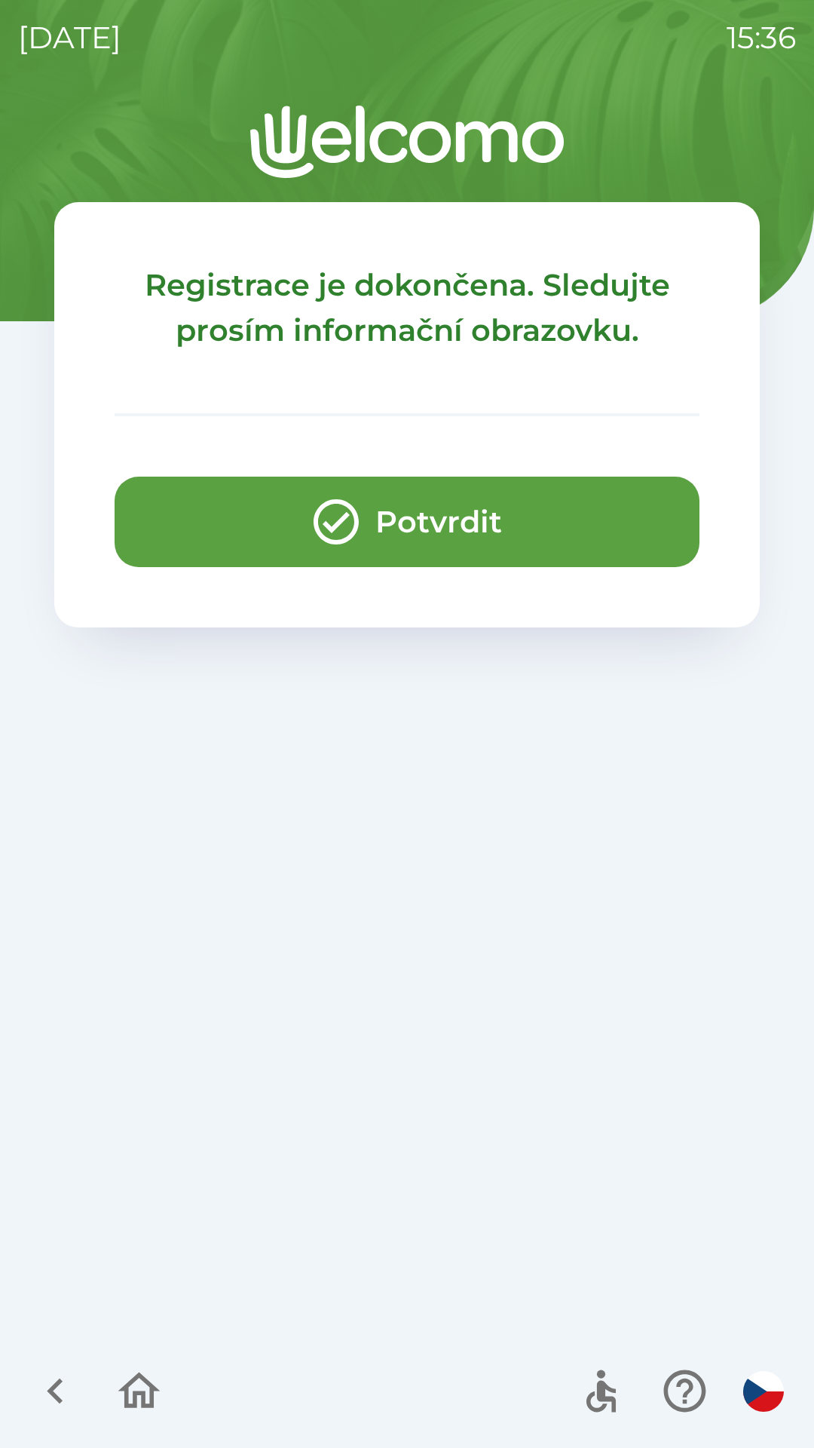
click at [425, 520] on button "Potvrdit" at bounding box center [407, 522] width 585 height 90
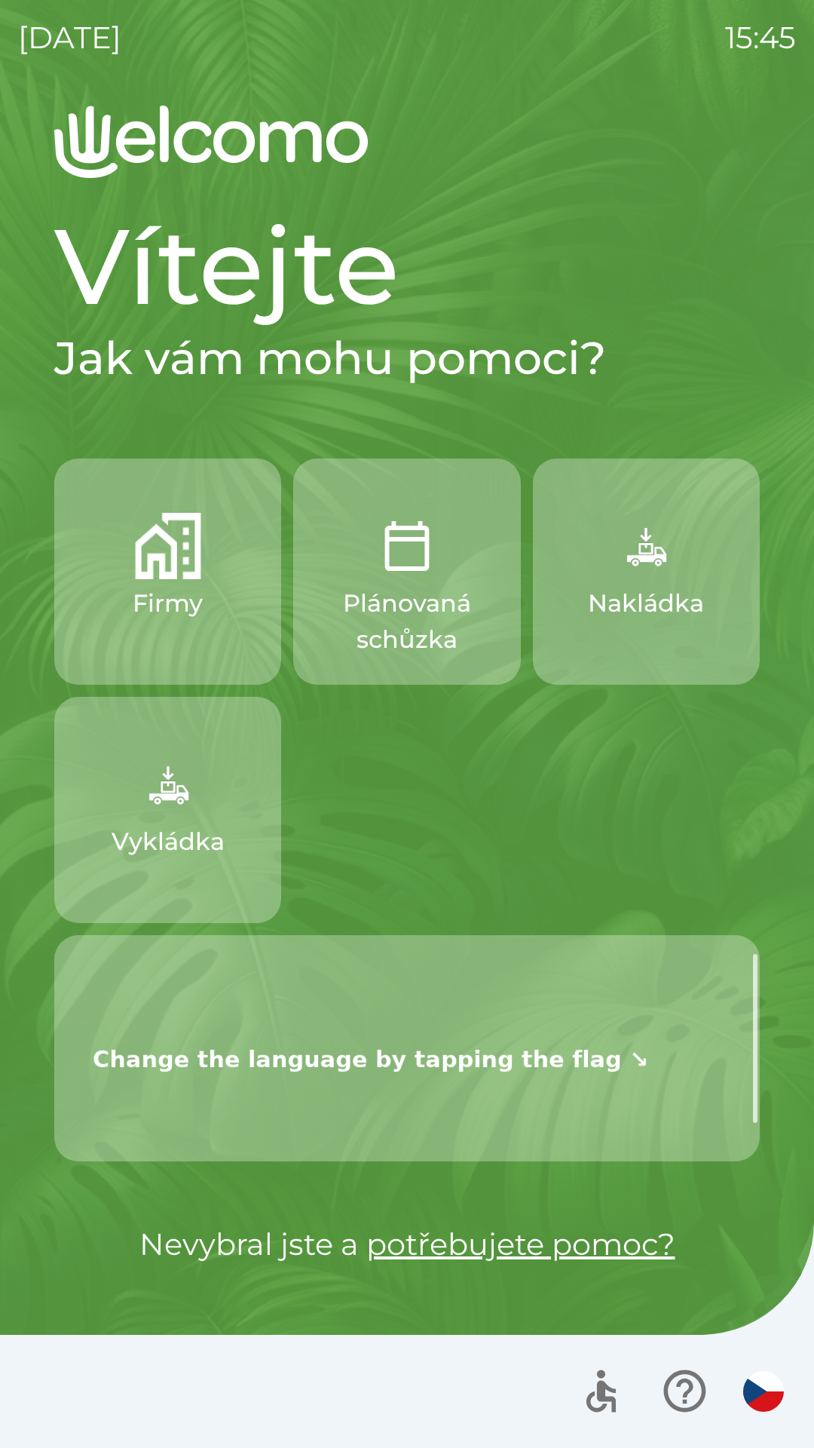
click at [808, 244] on div "[DATE] 15:45 Vítejte Jak vám mohu pomoci? Firmy Plánovaná schůzka Nakládka Vykl…" at bounding box center [407, 724] width 814 height 1448
click at [170, 805] on img "button" at bounding box center [168, 784] width 66 height 66
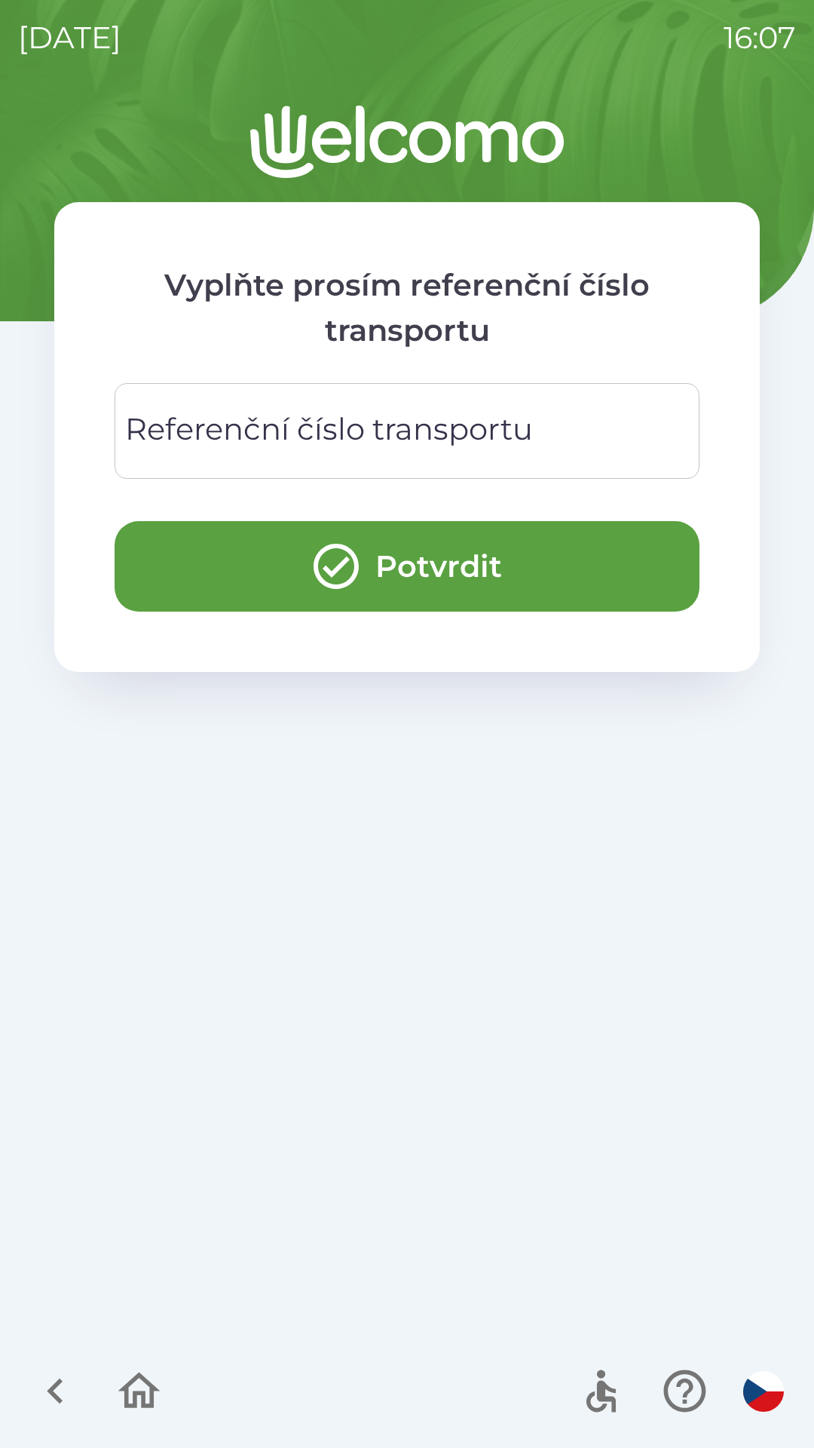
click at [308, 428] on div "Referenční číslo transportu Referenční číslo transportu" at bounding box center [407, 431] width 585 height 96
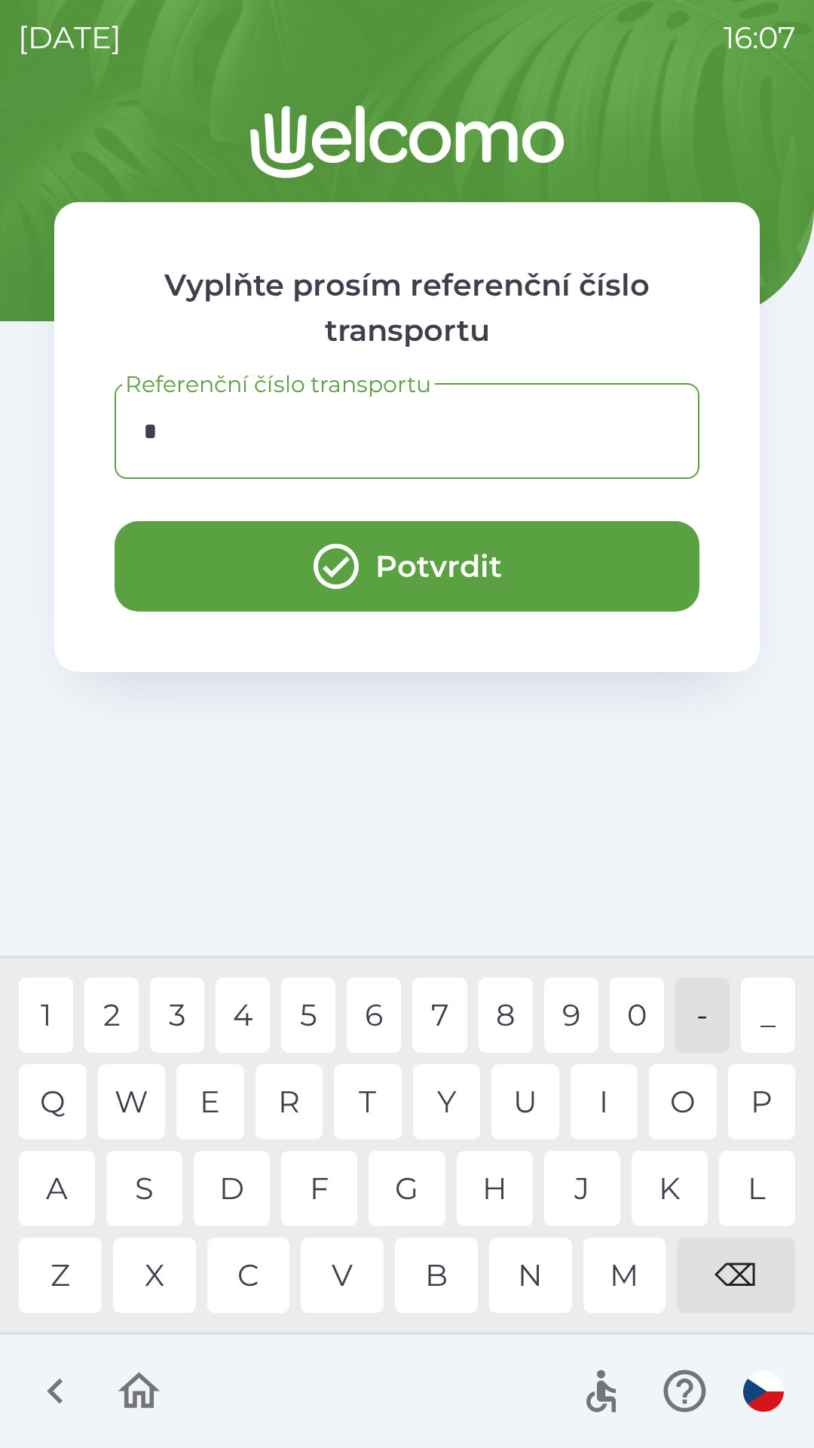
click at [56, 1004] on div "1" at bounding box center [46, 1014] width 54 height 75
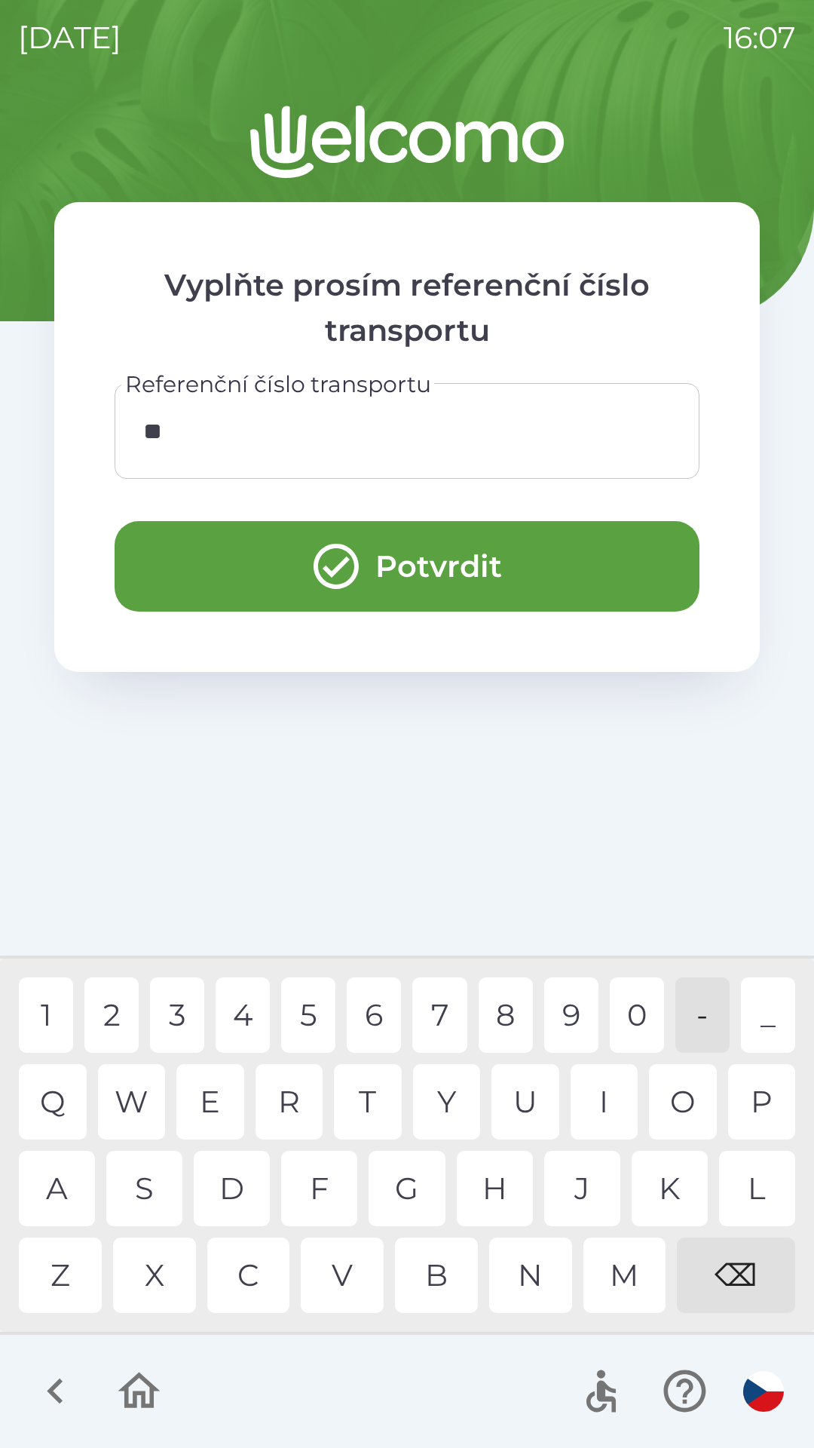
click at [117, 1011] on div "2" at bounding box center [111, 1014] width 54 height 75
click at [233, 1003] on div "4" at bounding box center [243, 1014] width 54 height 75
type input "*****"
click at [307, 1012] on div "5" at bounding box center [308, 1014] width 54 height 75
click at [501, 542] on button "Potvrdit" at bounding box center [407, 566] width 585 height 90
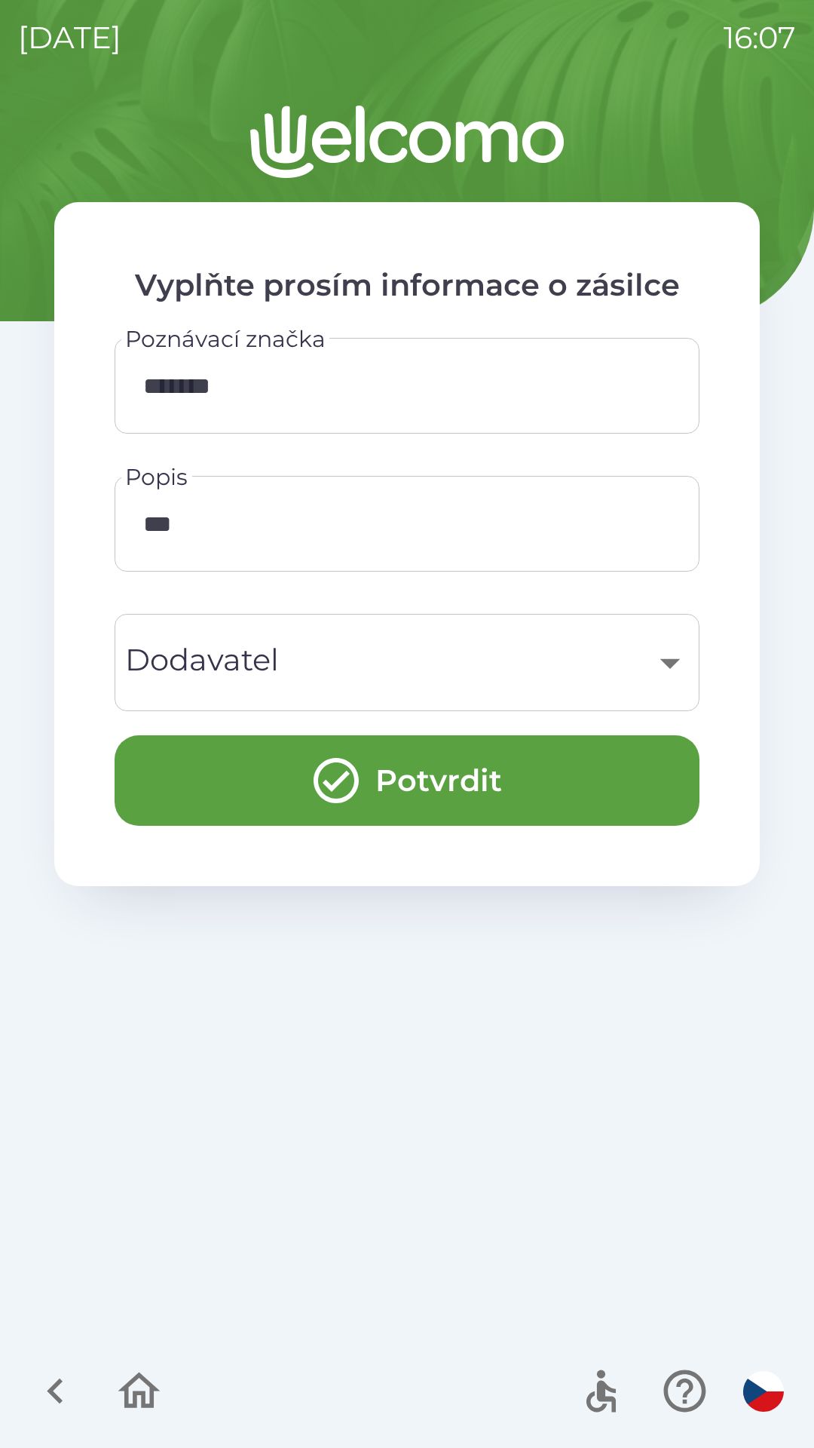
click at [550, 785] on button "Potvrdit" at bounding box center [407, 780] width 585 height 90
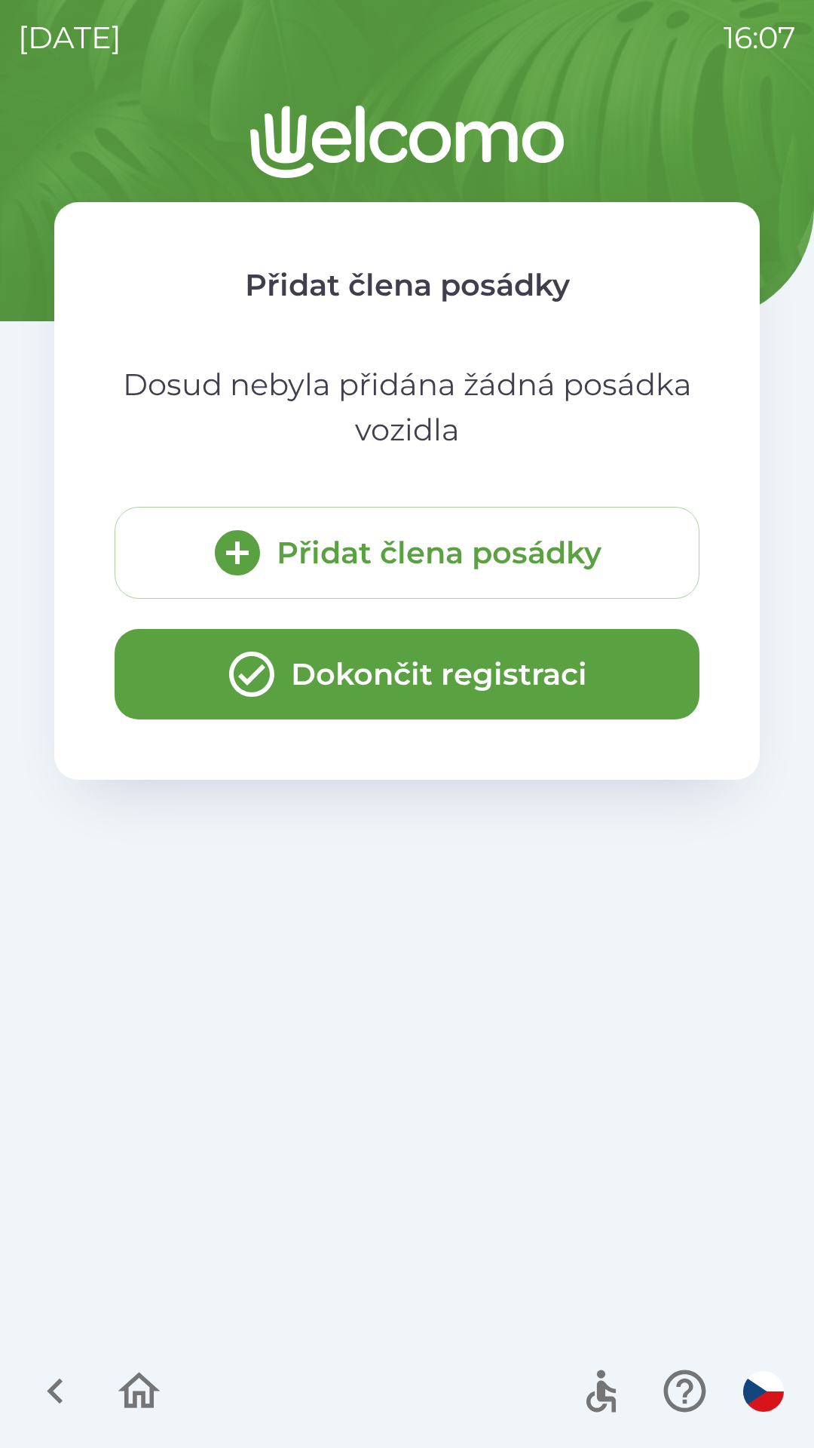
click at [454, 673] on button "Dokončit registraci" at bounding box center [407, 674] width 585 height 90
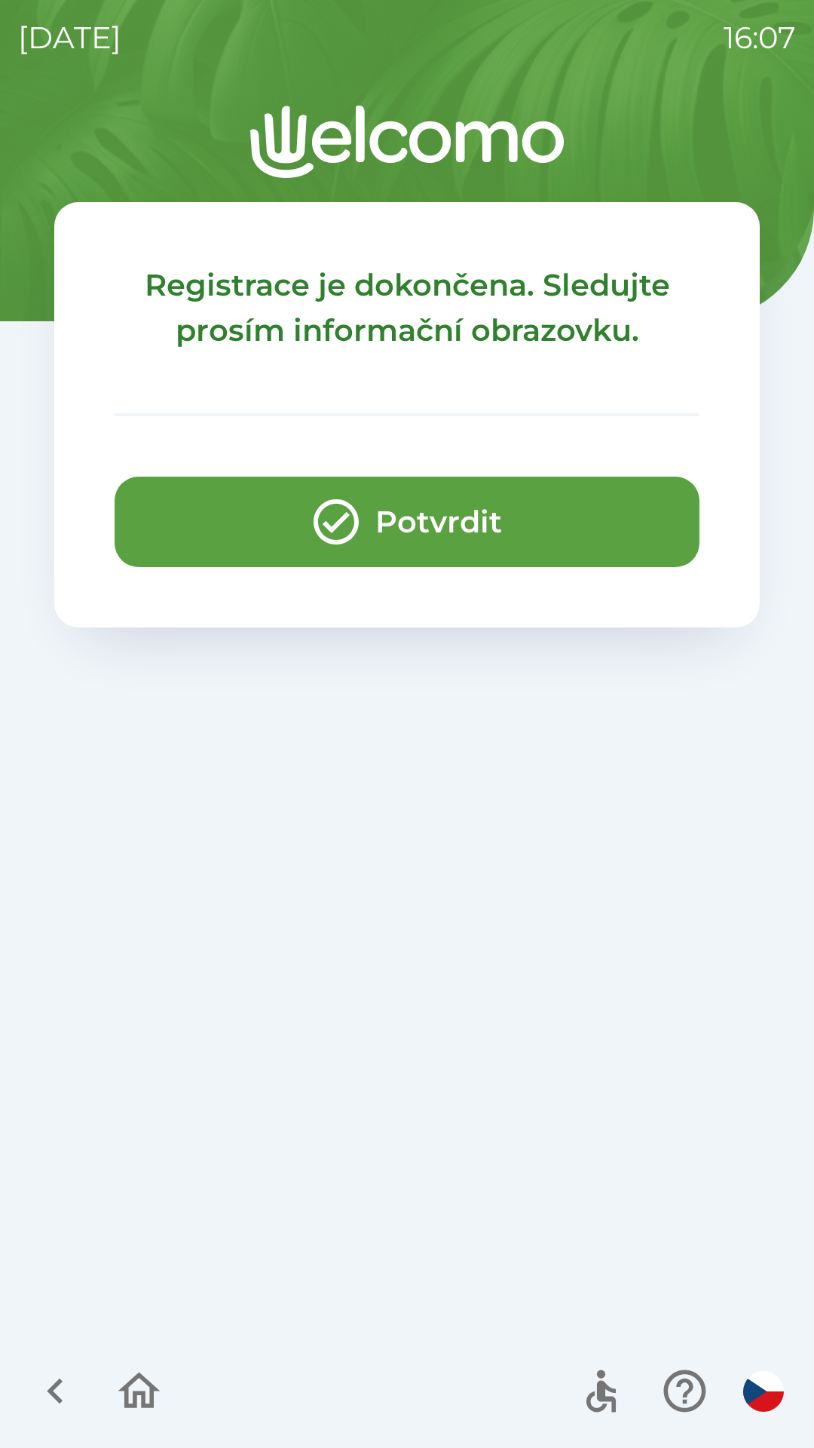
click at [458, 536] on button "Potvrdit" at bounding box center [407, 522] width 585 height 90
